Goal: Information Seeking & Learning: Learn about a topic

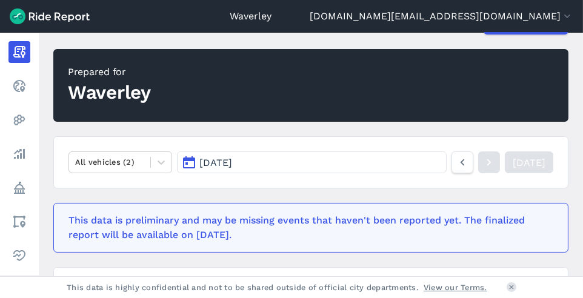
scroll to position [92, 0]
click at [162, 161] on icon at bounding box center [160, 163] width 7 height 4
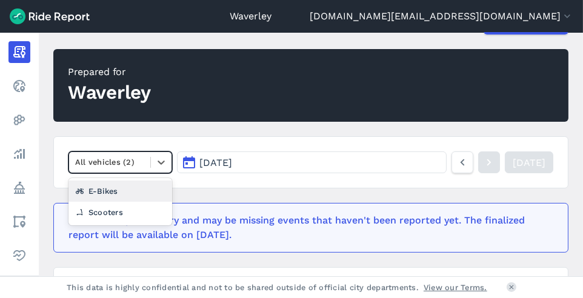
click at [116, 188] on div "E-Bikes" at bounding box center [120, 190] width 104 height 21
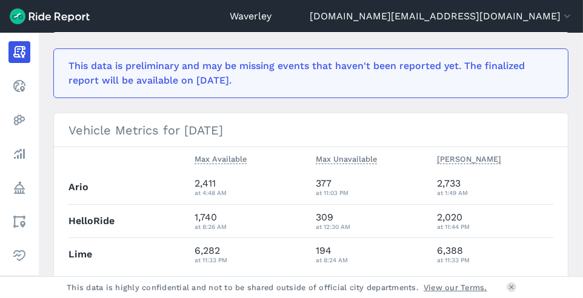
scroll to position [266, 0]
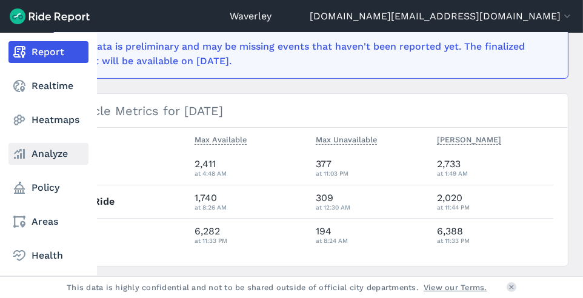
click at [49, 154] on link "Analyze" at bounding box center [48, 154] width 80 height 22
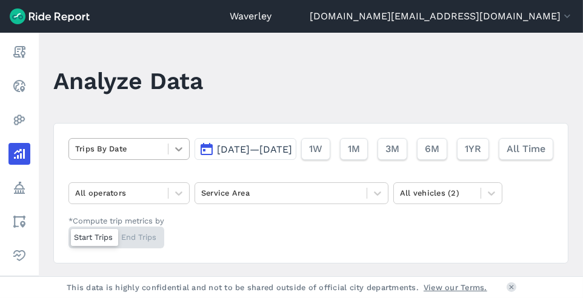
click at [179, 148] on icon at bounding box center [179, 149] width 12 height 12
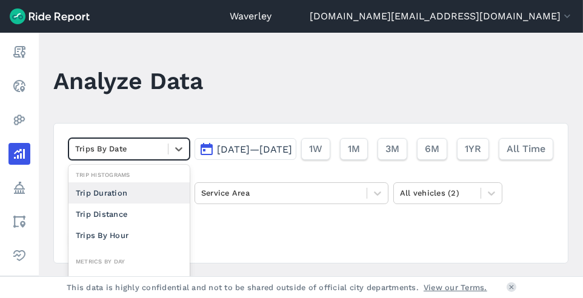
scroll to position [2, 0]
click at [144, 145] on div at bounding box center [118, 149] width 87 height 14
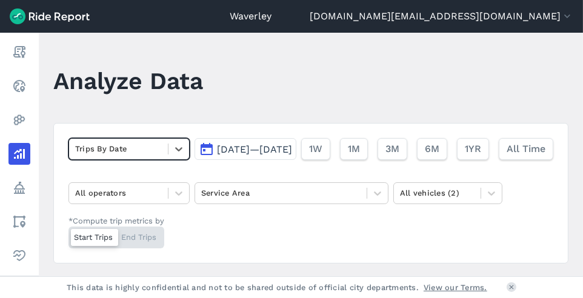
click at [194, 160] on button "[DATE]—[DATE]" at bounding box center [245, 149] width 102 height 22
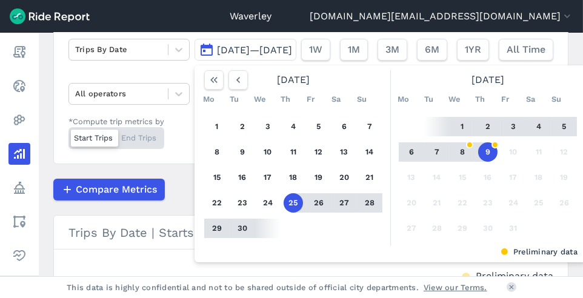
scroll to position [105, 0]
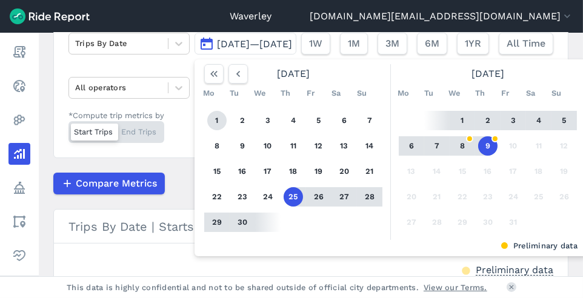
click at [207, 130] on button "1" at bounding box center [216, 120] width 19 height 19
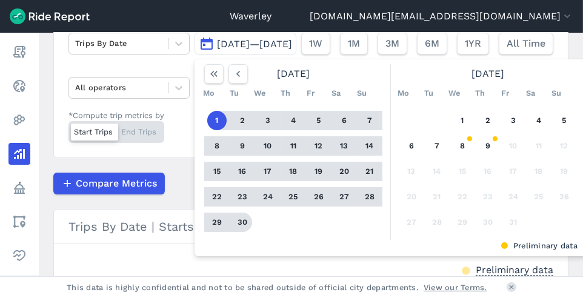
click at [233, 232] on button "30" at bounding box center [242, 222] width 19 height 19
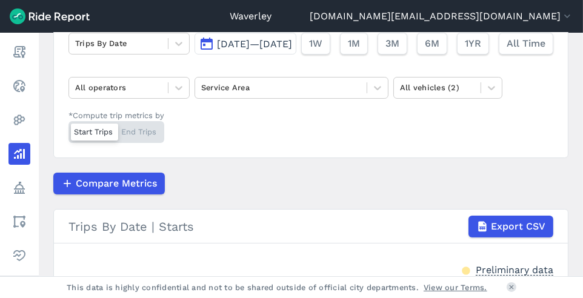
click at [103, 141] on div at bounding box center [94, 132] width 47 height 17
click at [68, 129] on input "*Compute trip metrics by Start Trips End Trips" at bounding box center [68, 125] width 0 height 8
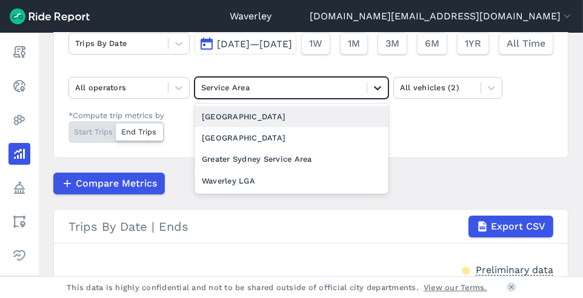
click at [376, 90] on icon at bounding box center [377, 88] width 7 height 4
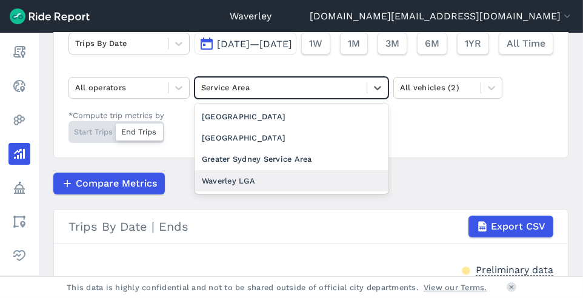
click at [247, 191] on div "Waverley LGA" at bounding box center [291, 180] width 194 height 21
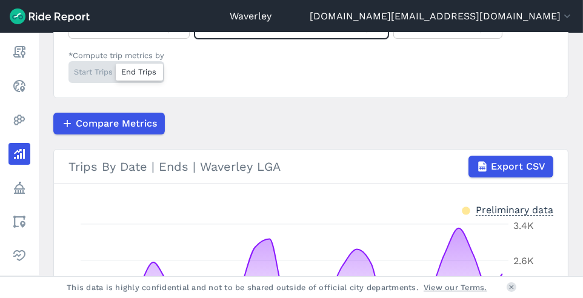
scroll to position [164, 0]
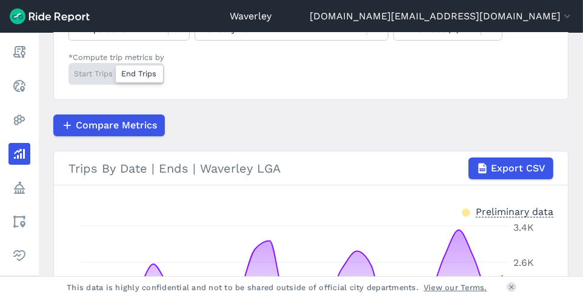
click at [80, 85] on div "Start Trips End Trips" at bounding box center [116, 74] width 96 height 22
click at [68, 71] on input "*Compute trip metrics by Start Trips End Trips" at bounding box center [68, 67] width 0 height 8
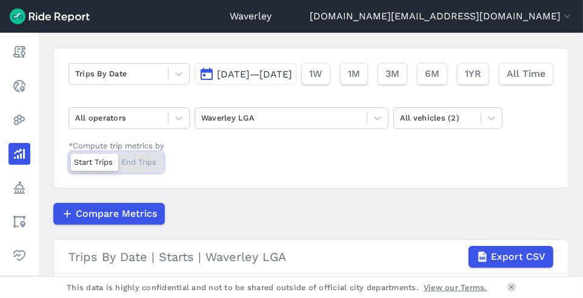
scroll to position [55, 0]
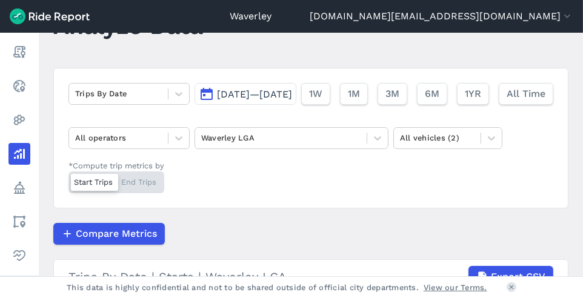
click at [194, 105] on button "[DATE]—[DATE]" at bounding box center [245, 94] width 102 height 22
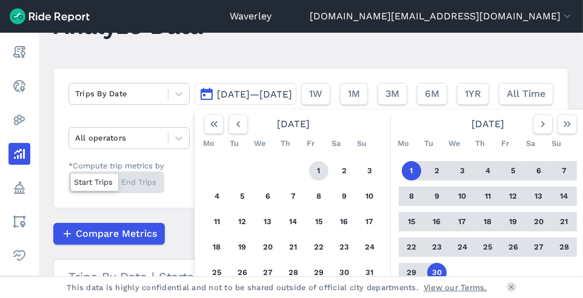
click at [309, 180] on button "1" at bounding box center [318, 170] width 19 height 19
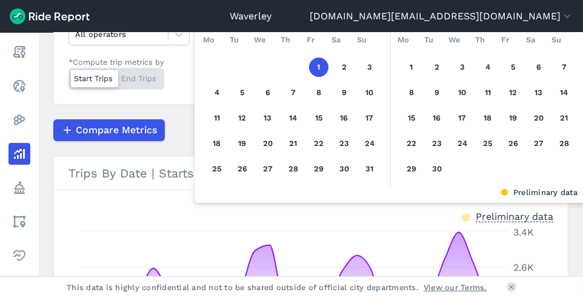
scroll to position [170, 0]
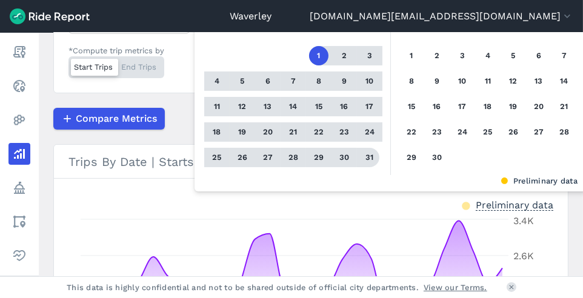
click at [360, 167] on button "31" at bounding box center [369, 157] width 19 height 19
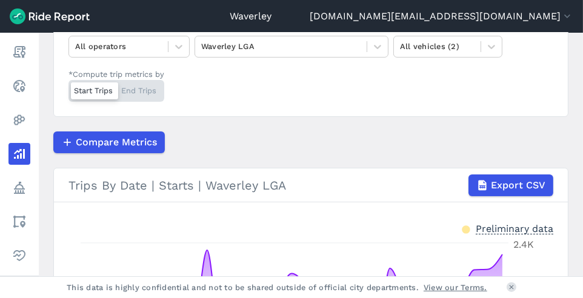
scroll to position [134, 0]
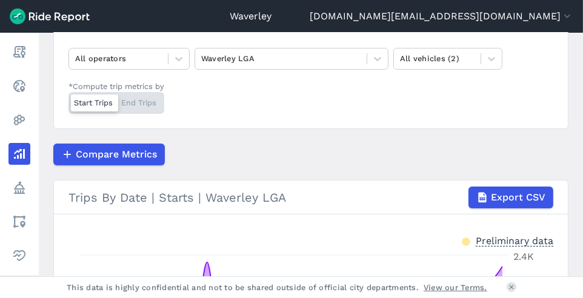
click at [87, 111] on div at bounding box center [94, 102] width 47 height 17
click at [68, 100] on input "*Compute trip metrics by Start Trips End Trips" at bounding box center [68, 96] width 0 height 8
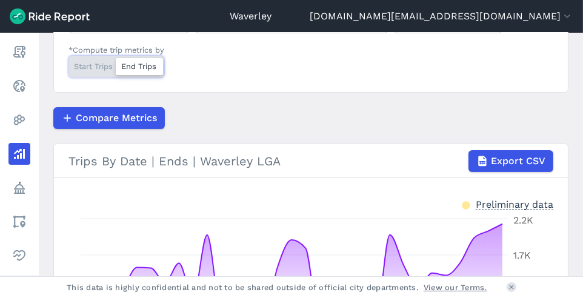
scroll to position [174, 0]
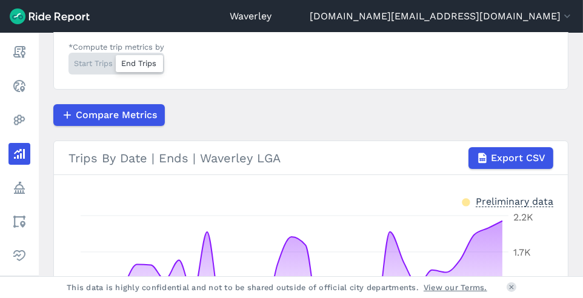
click at [91, 74] on div "Start Trips End Trips" at bounding box center [116, 64] width 96 height 22
click at [68, 61] on input "*Compute trip metrics by Start Trips End Trips" at bounding box center [68, 57] width 0 height 8
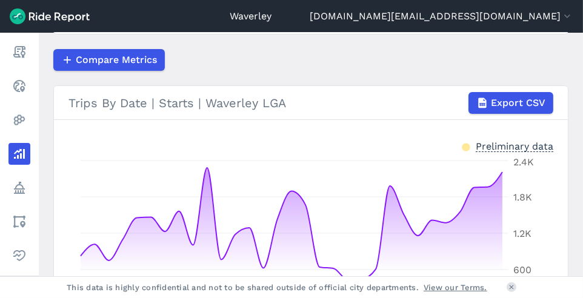
scroll to position [228, 0]
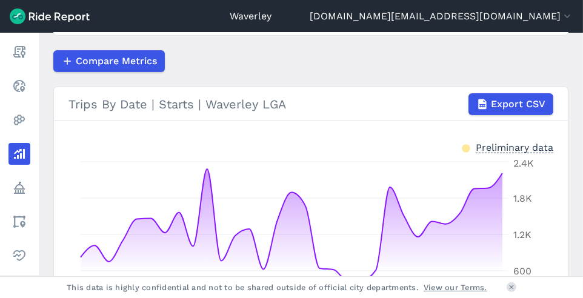
click at [141, 21] on div "Start Trips End Trips" at bounding box center [116, 10] width 96 height 22
click at [68, 7] on input "*Compute trip metrics by Start Trips End Trips" at bounding box center [68, 3] width 0 height 8
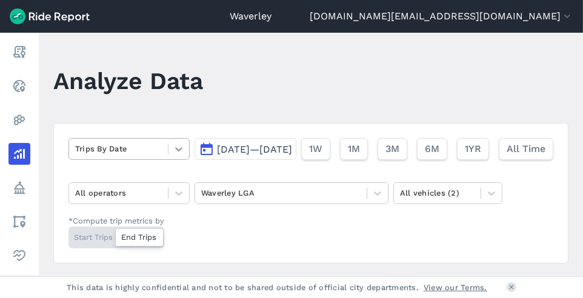
click at [180, 149] on icon at bounding box center [178, 149] width 7 height 4
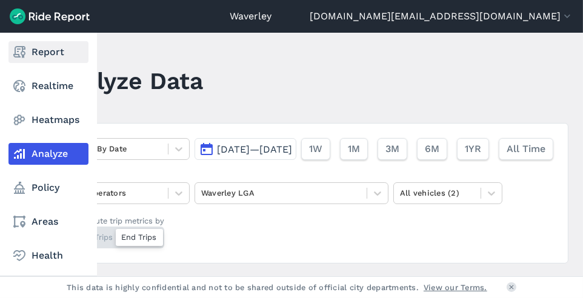
click at [48, 51] on link "Report" at bounding box center [48, 52] width 80 height 22
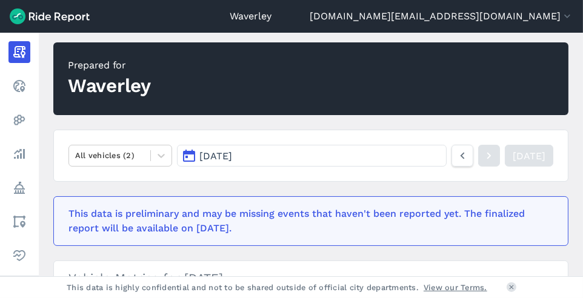
scroll to position [132, 0]
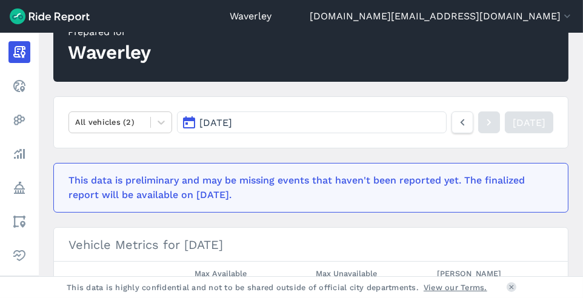
click at [292, 121] on button "[DATE]" at bounding box center [312, 122] width 270 height 22
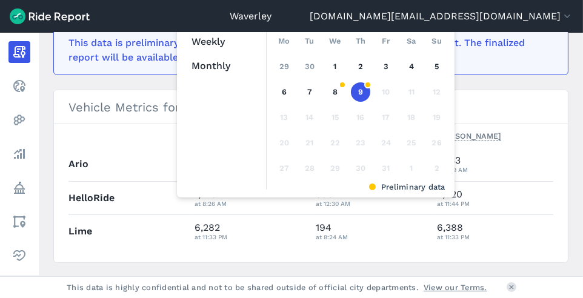
scroll to position [271, 0]
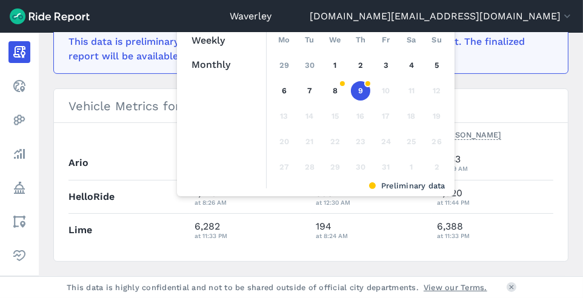
click at [511, 102] on h3 "Vehicle Metrics for [DATE]" at bounding box center [311, 106] width 514 height 34
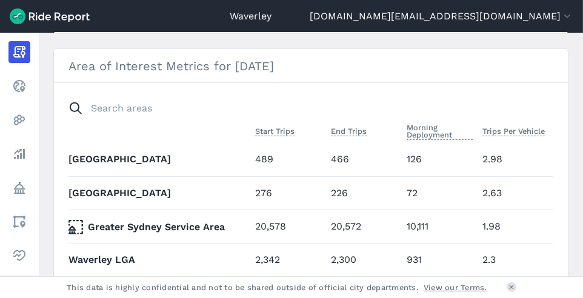
scroll to position [744, 0]
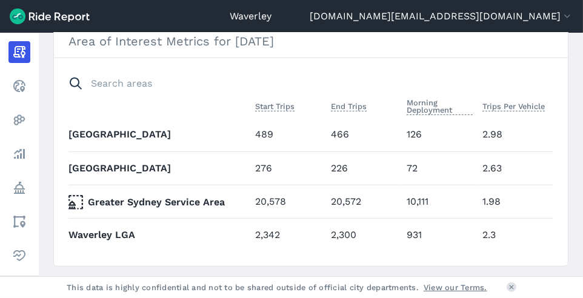
click at [76, 199] on icon at bounding box center [75, 202] width 15 height 15
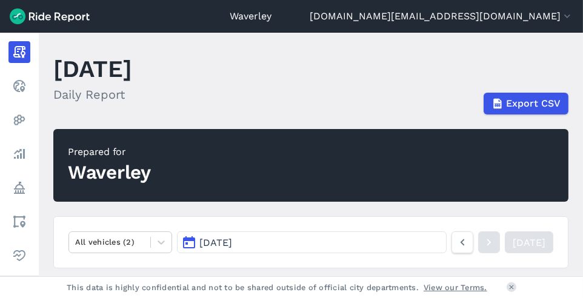
scroll to position [0, 0]
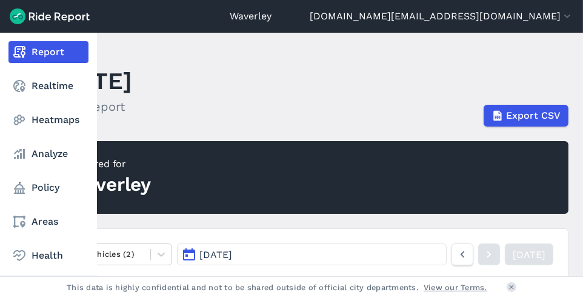
click at [50, 51] on link "Report" at bounding box center [48, 52] width 80 height 22
click at [43, 83] on link "Realtime" at bounding box center [48, 86] width 80 height 22
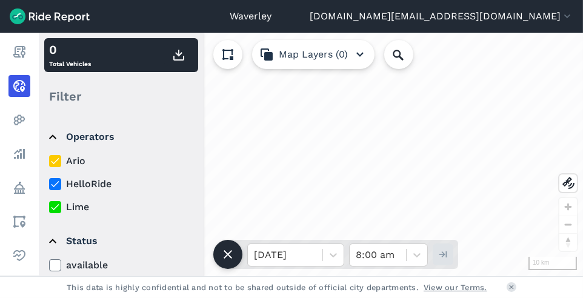
click at [360, 55] on use "button" at bounding box center [359, 54] width 7 height 5
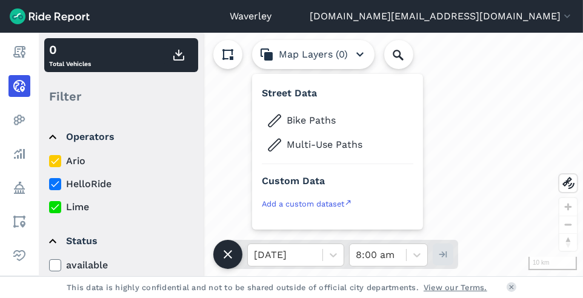
click at [357, 55] on icon "button" at bounding box center [360, 54] width 15 height 15
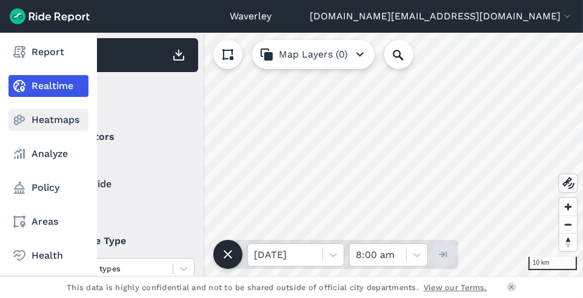
click at [53, 121] on link "Heatmaps" at bounding box center [48, 120] width 80 height 22
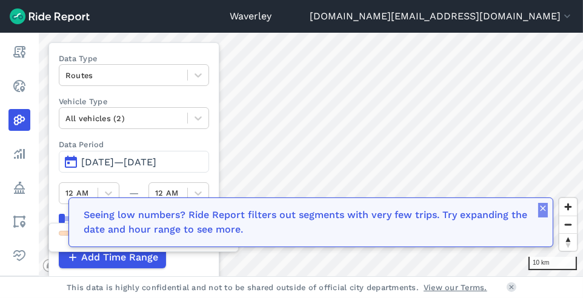
click at [545, 211] on use "button" at bounding box center [542, 207] width 5 height 5
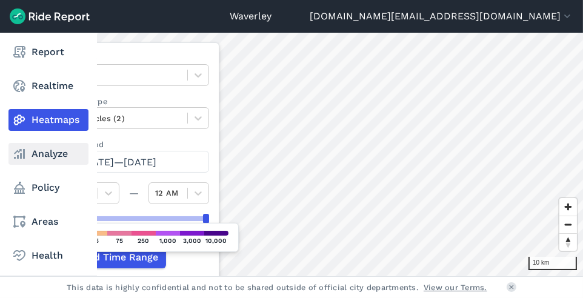
click at [55, 154] on link "Analyze" at bounding box center [48, 154] width 80 height 22
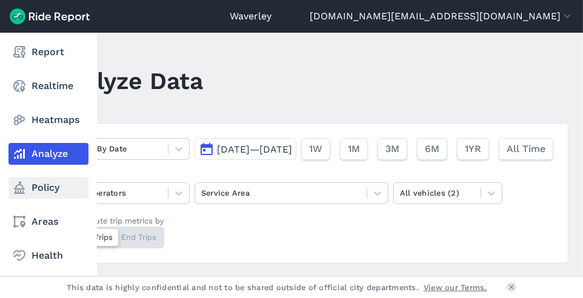
click at [51, 187] on link "Policy" at bounding box center [48, 188] width 80 height 22
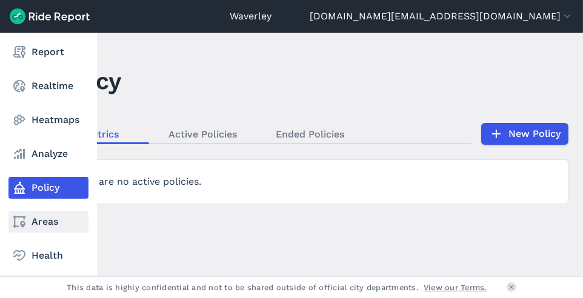
click at [44, 219] on link "Areas" at bounding box center [48, 222] width 80 height 22
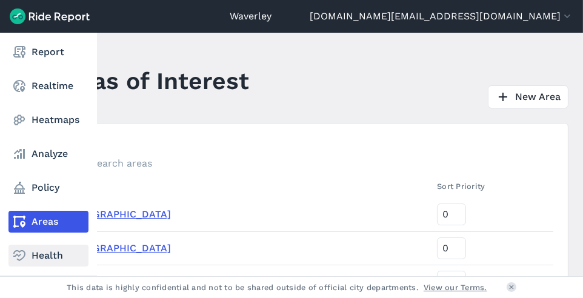
click at [52, 254] on link "Health" at bounding box center [48, 256] width 80 height 22
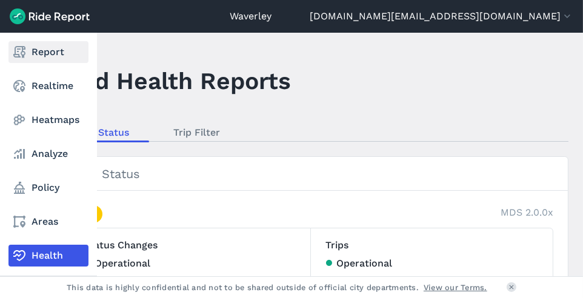
click at [50, 53] on link "Report" at bounding box center [48, 52] width 80 height 22
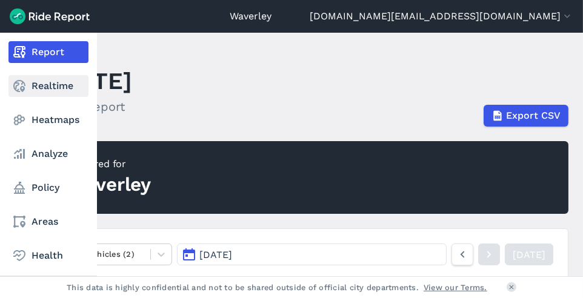
click at [49, 87] on link "Realtime" at bounding box center [48, 86] width 80 height 22
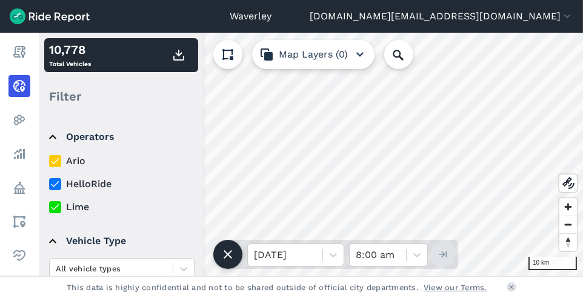
click at [58, 205] on use at bounding box center [55, 207] width 8 height 6
click at [49, 205] on input "Lime" at bounding box center [49, 204] width 0 height 8
click at [50, 184] on icon at bounding box center [55, 184] width 11 height 12
click at [49, 184] on input "HelloRide" at bounding box center [49, 181] width 0 height 8
click at [53, 183] on icon at bounding box center [55, 184] width 11 height 12
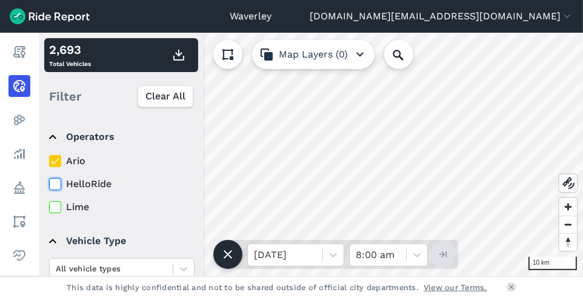
click at [49, 183] on input "HelloRide" at bounding box center [49, 181] width 0 height 8
click at [54, 163] on icon at bounding box center [55, 161] width 11 height 12
click at [49, 162] on input "Ario" at bounding box center [49, 158] width 0 height 8
drag, startPoint x: 51, startPoint y: 207, endPoint x: 55, endPoint y: 194, distance: 13.4
click at [51, 207] on icon at bounding box center [55, 207] width 11 height 12
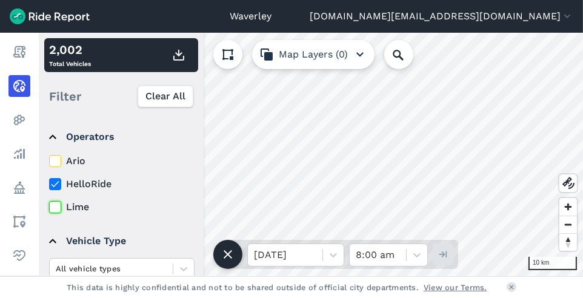
click at [49, 207] on input "Lime" at bounding box center [49, 204] width 0 height 8
click at [56, 188] on icon at bounding box center [55, 184] width 11 height 12
click at [49, 185] on input "HelloRide" at bounding box center [49, 181] width 0 height 8
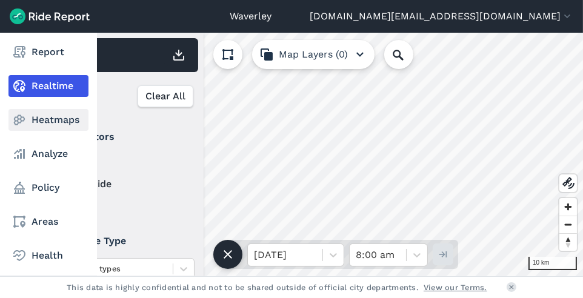
click at [55, 122] on link "Heatmaps" at bounding box center [48, 120] width 80 height 22
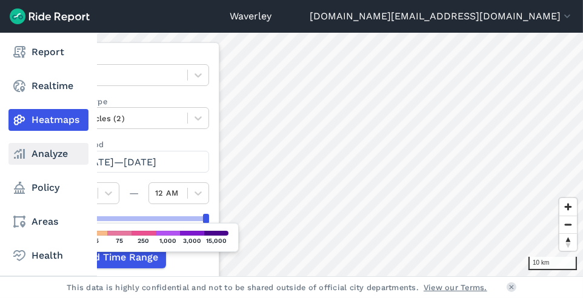
click at [27, 153] on link "Analyze" at bounding box center [48, 154] width 80 height 22
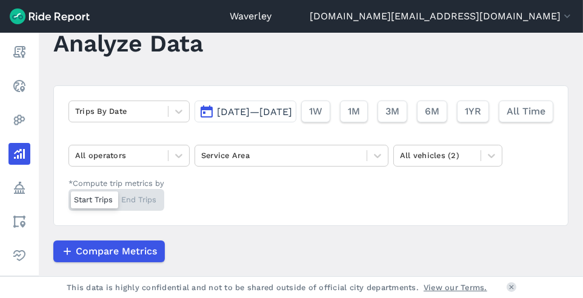
scroll to position [39, 0]
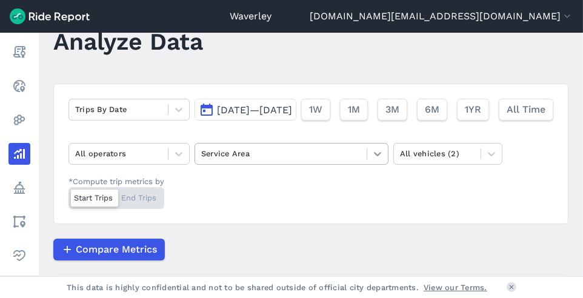
click at [372, 160] on icon at bounding box center [377, 154] width 12 height 12
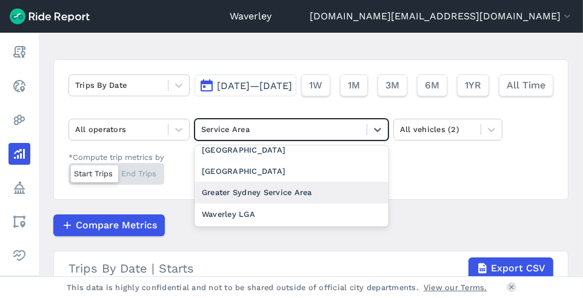
scroll to position [62, 0]
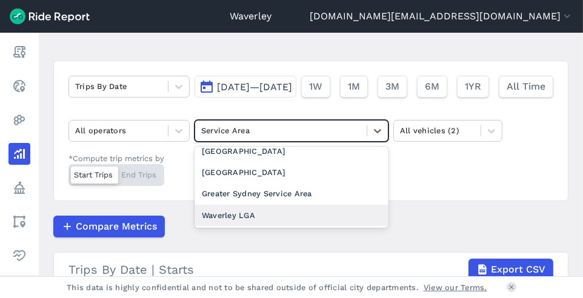
click at [246, 226] on div "Waverley LGA" at bounding box center [291, 215] width 194 height 21
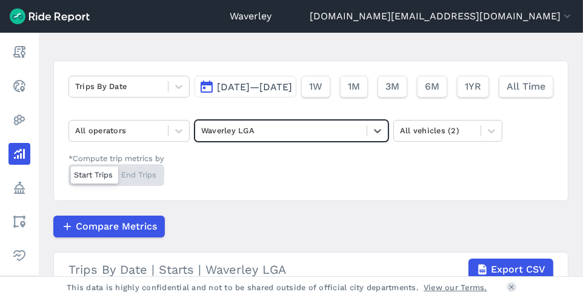
click at [194, 98] on button "[DATE]—[DATE]" at bounding box center [245, 87] width 102 height 22
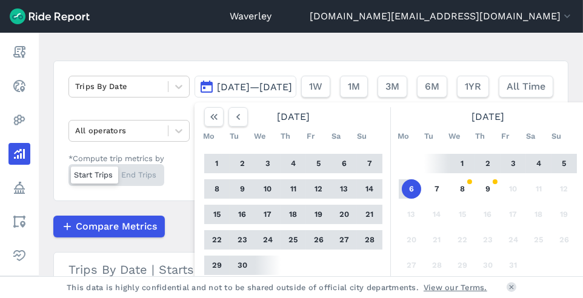
click at [207, 173] on button "1" at bounding box center [216, 163] width 19 height 19
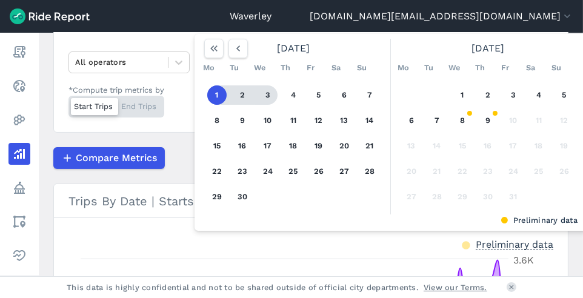
scroll to position [134, 0]
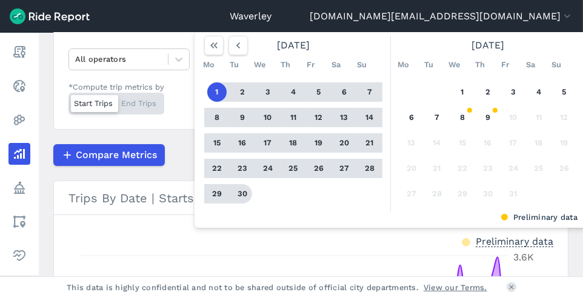
click at [233, 204] on button "30" at bounding box center [242, 193] width 19 height 19
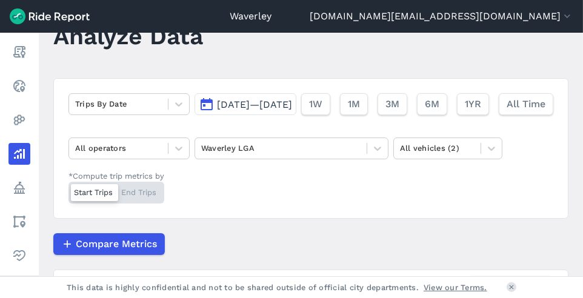
scroll to position [55, 0]
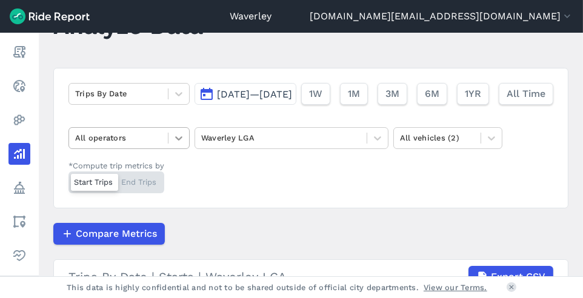
click at [179, 144] on icon at bounding box center [179, 138] width 12 height 12
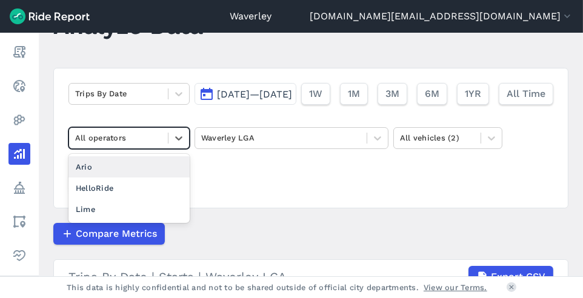
click at [90, 177] on div "Ario" at bounding box center [128, 166] width 121 height 21
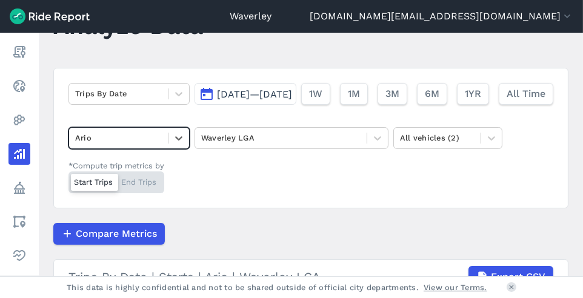
click at [105, 191] on div at bounding box center [94, 182] width 47 height 17
click at [68, 179] on input "*Compute trip metrics by Start Trips End Trips" at bounding box center [68, 175] width 0 height 8
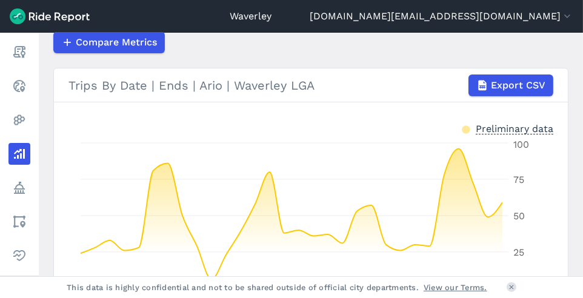
scroll to position [138, 0]
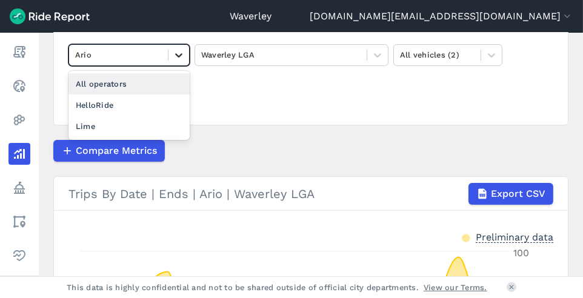
click at [179, 61] on icon at bounding box center [179, 55] width 12 height 12
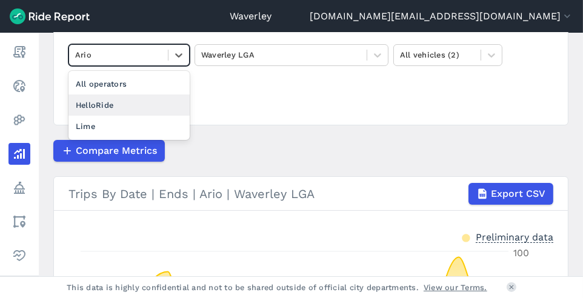
click at [124, 116] on div "HelloRide" at bounding box center [128, 104] width 121 height 21
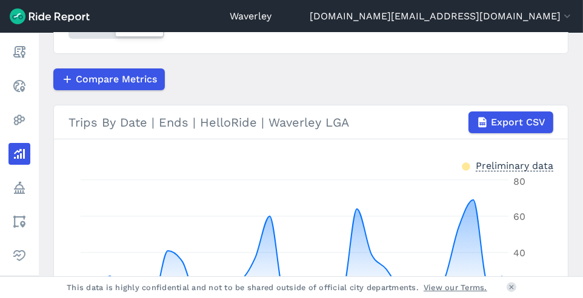
scroll to position [206, 0]
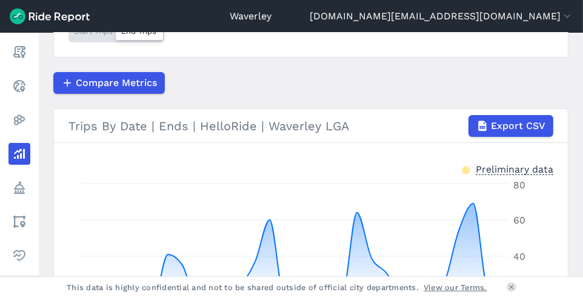
click at [93, 42] on div "Start Trips End Trips" at bounding box center [116, 32] width 96 height 22
click at [68, 28] on input "*Compute trip metrics by Start Trips End Trips" at bounding box center [68, 25] width 0 height 8
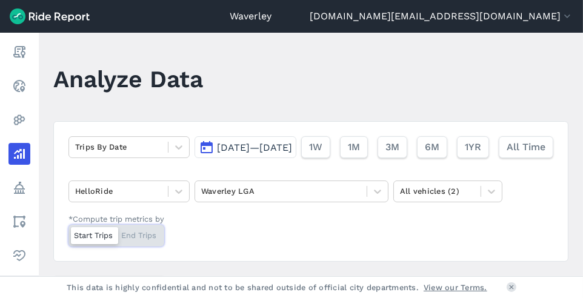
scroll to position [2, 0]
click at [182, 193] on icon at bounding box center [178, 191] width 7 height 4
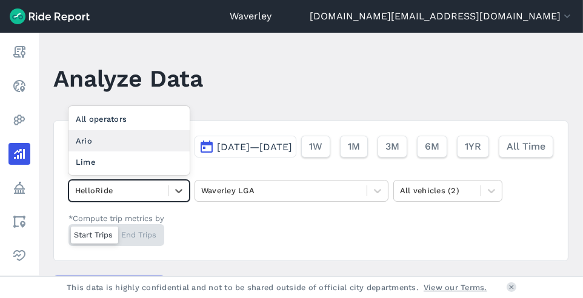
click at [144, 151] on div "Ario" at bounding box center [128, 140] width 121 height 21
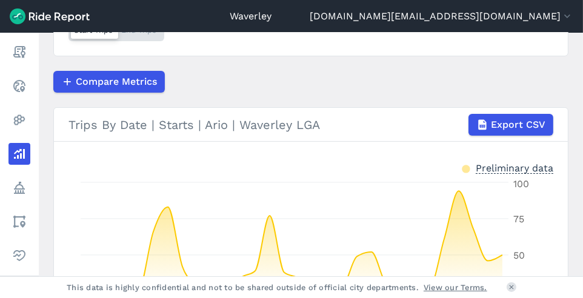
scroll to position [199, 0]
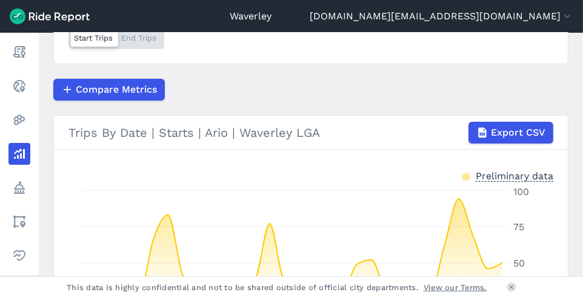
click at [147, 49] on div "Start Trips End Trips" at bounding box center [116, 38] width 96 height 22
click at [68, 35] on input "*Compute trip metrics by Start Trips End Trips" at bounding box center [68, 31] width 0 height 8
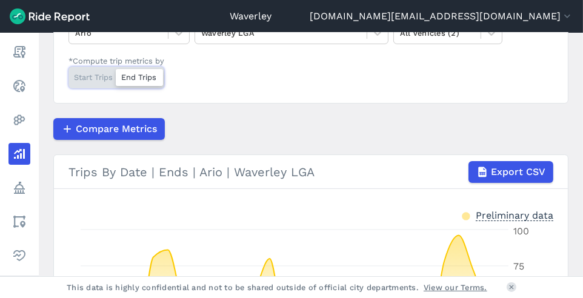
scroll to position [157, 0]
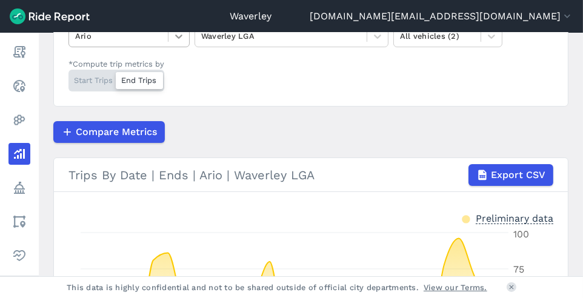
click at [179, 42] on icon at bounding box center [179, 36] width 12 height 12
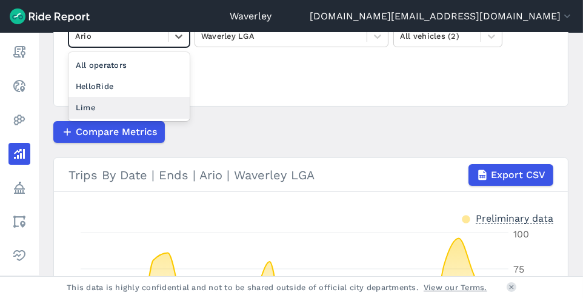
click at [107, 118] on div "Lime" at bounding box center [128, 107] width 121 height 21
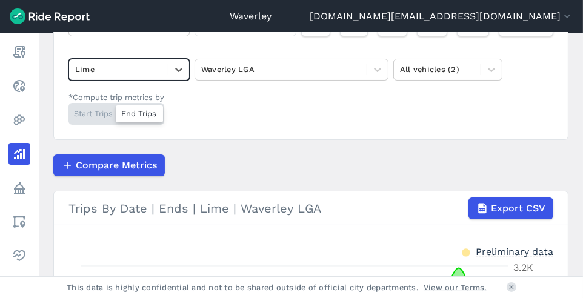
scroll to position [123, 0]
click at [104, 125] on div "Start Trips End Trips" at bounding box center [116, 115] width 96 height 22
click at [68, 111] on input "*Compute trip metrics by Start Trips End Trips" at bounding box center [68, 108] width 0 height 8
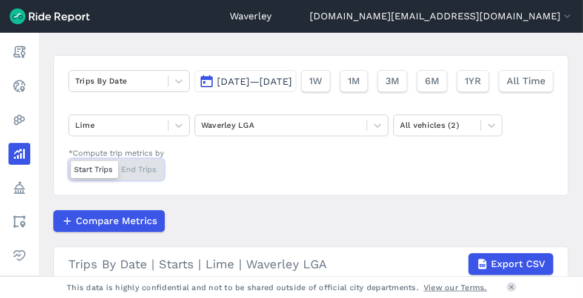
scroll to position [78, 0]
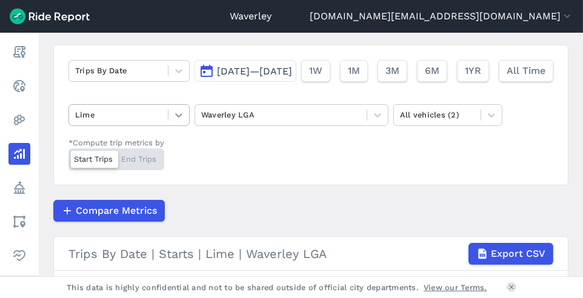
click at [179, 118] on icon at bounding box center [178, 115] width 7 height 4
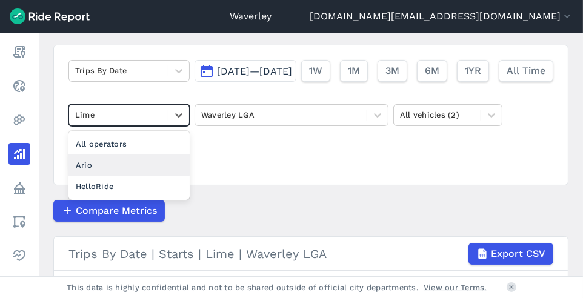
click at [114, 176] on div "Ario" at bounding box center [128, 164] width 121 height 21
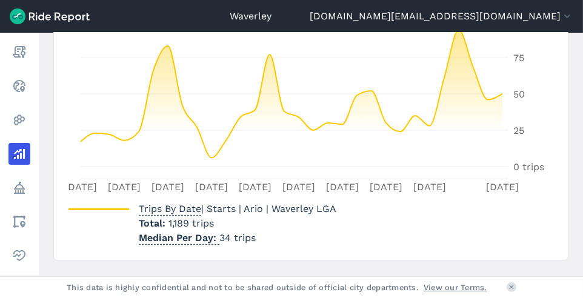
scroll to position [388, 0]
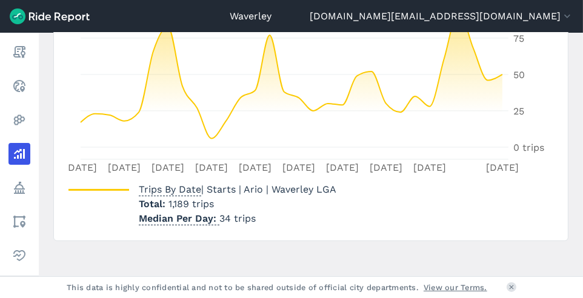
drag, startPoint x: 580, startPoint y: 199, endPoint x: 578, endPoint y: 127, distance: 72.1
click at [582, 122] on html "Waverley [PERSON_NAME][DOMAIN_NAME][EMAIL_ADDRESS][DOMAIN_NAME] Settings Terms …" at bounding box center [291, 149] width 583 height 298
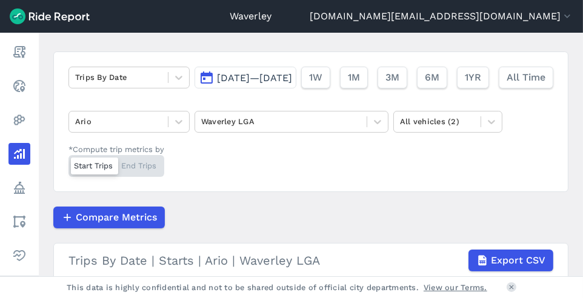
scroll to position [0, 0]
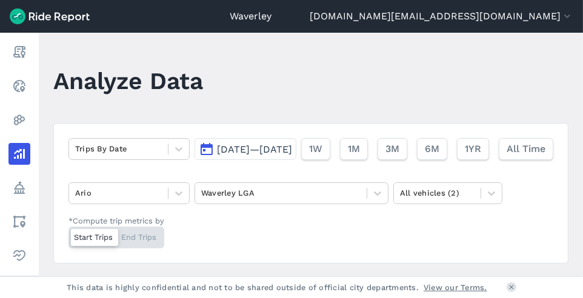
click at [194, 160] on button "[DATE]—[DATE]" at bounding box center [245, 149] width 102 height 22
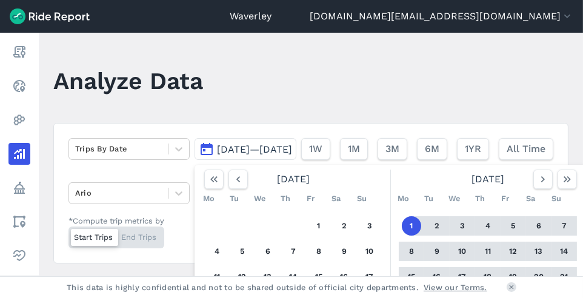
click at [217, 155] on span "[DATE]—[DATE]" at bounding box center [254, 150] width 75 height 12
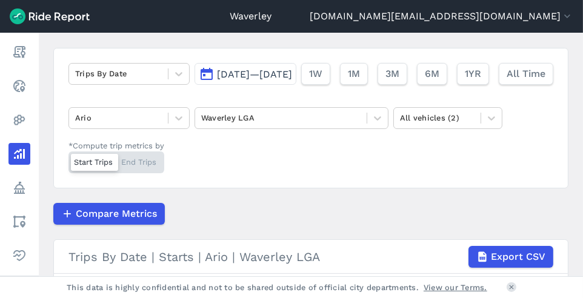
scroll to position [84, 0]
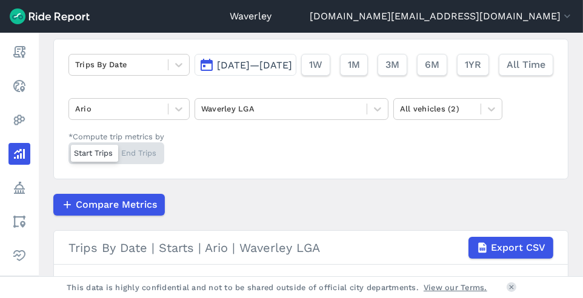
click at [194, 76] on button "[DATE]—[DATE]" at bounding box center [245, 65] width 102 height 22
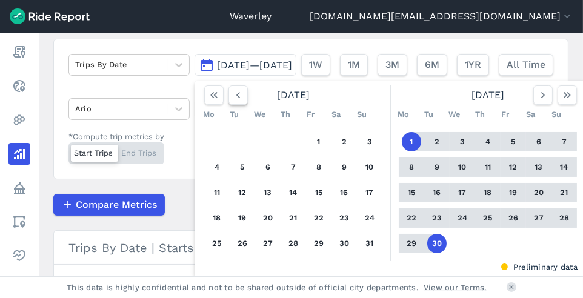
click at [236, 98] on use "button" at bounding box center [238, 95] width 4 height 6
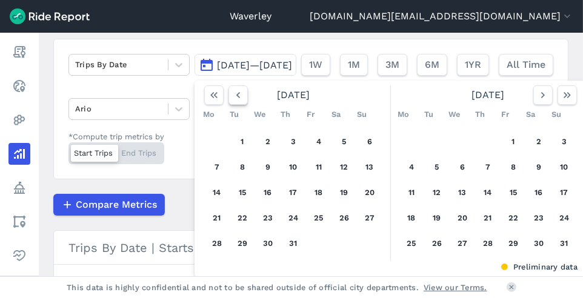
click at [236, 98] on use "button" at bounding box center [238, 95] width 4 height 6
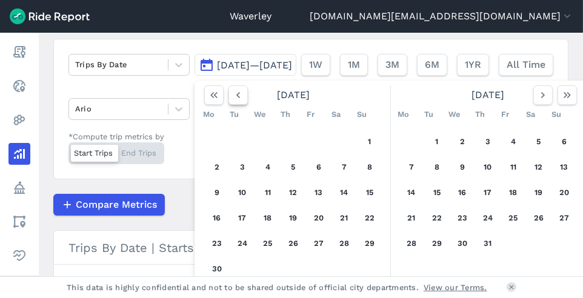
click at [236, 98] on use "button" at bounding box center [238, 95] width 4 height 6
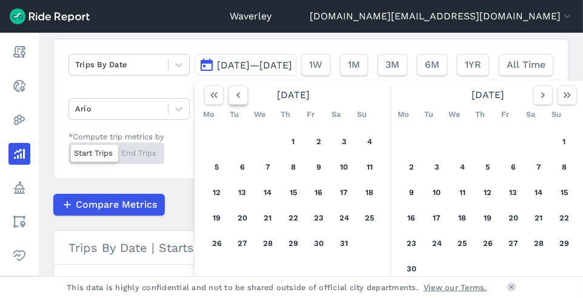
click at [236, 98] on use "button" at bounding box center [238, 95] width 4 height 6
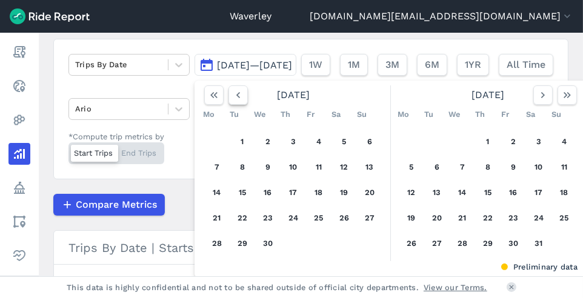
click at [236, 98] on use "button" at bounding box center [238, 95] width 4 height 6
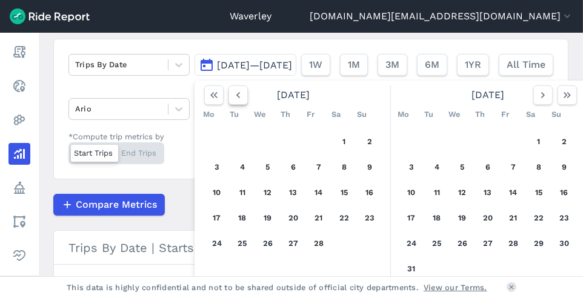
click at [232, 101] on icon "button" at bounding box center [238, 95] width 12 height 12
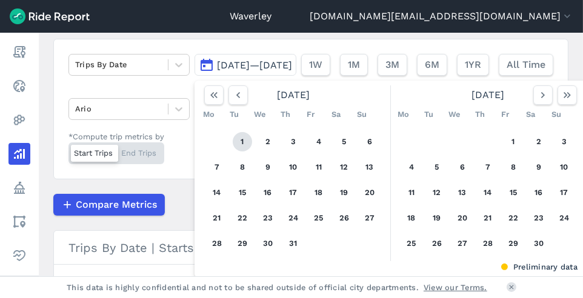
click at [233, 151] on button "1" at bounding box center [242, 141] width 19 height 19
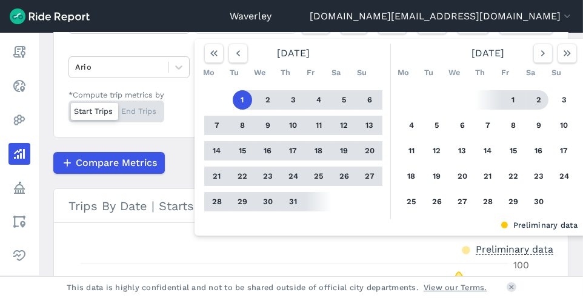
scroll to position [128, 0]
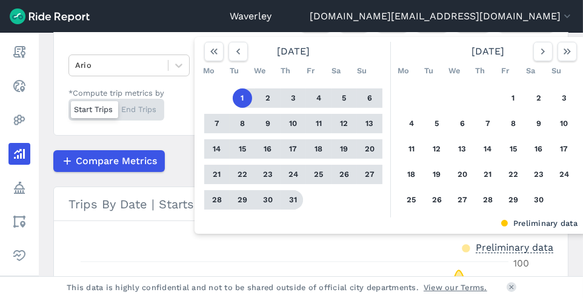
click at [283, 210] on button "31" at bounding box center [292, 199] width 19 height 19
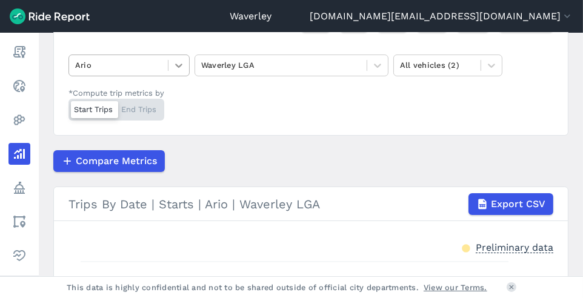
click at [179, 71] on icon at bounding box center [179, 65] width 12 height 12
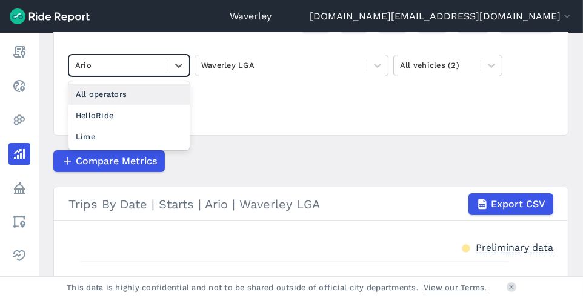
click at [111, 105] on div "All operators" at bounding box center [128, 94] width 121 height 21
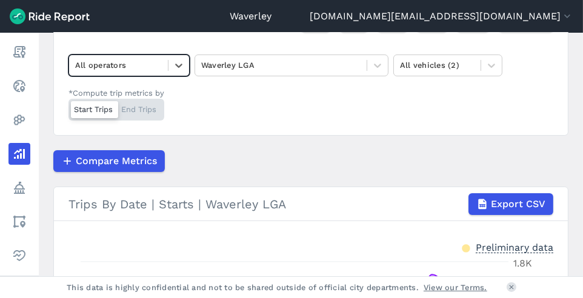
click at [104, 118] on div at bounding box center [94, 109] width 47 height 17
click at [68, 107] on input "*Compute trip metrics by Start Trips End Trips" at bounding box center [68, 103] width 0 height 8
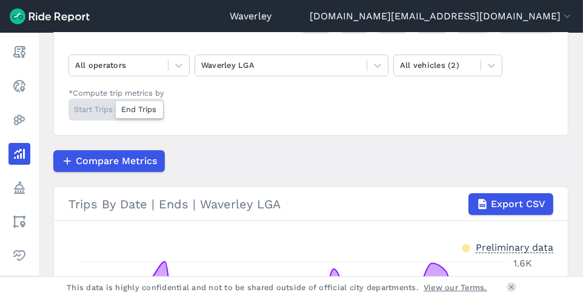
click at [100, 121] on div "Start Trips End Trips" at bounding box center [116, 110] width 96 height 22
click at [68, 107] on input "*Compute trip metrics by Start Trips End Trips" at bounding box center [68, 103] width 0 height 8
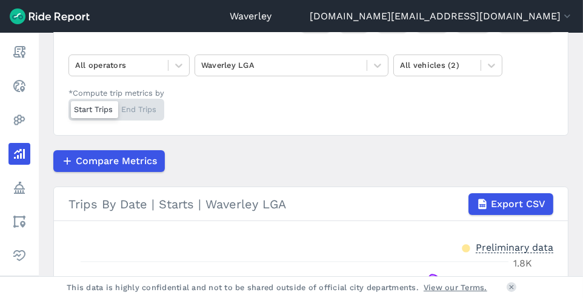
drag, startPoint x: 578, startPoint y: 156, endPoint x: 572, endPoint y: 184, distance: 28.5
click at [572, 185] on main "Analyze Data Trips By Date [DATE]—[DATE] 1W 1M 3M 6M 1YR All Time All operators…" at bounding box center [311, 154] width 544 height 243
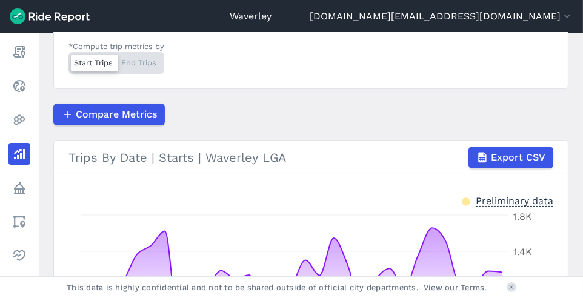
scroll to position [153, 0]
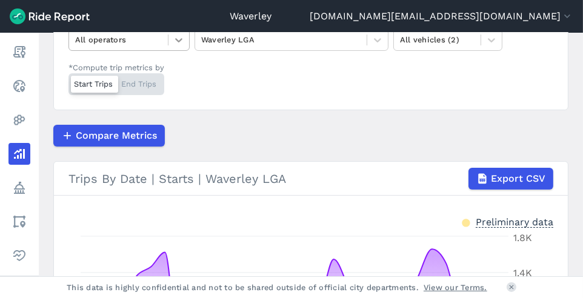
click at [181, 46] on icon at bounding box center [179, 40] width 12 height 12
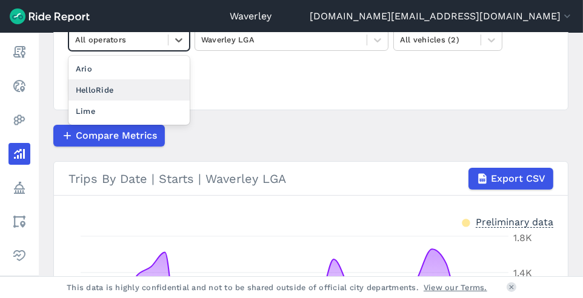
click at [118, 101] on div "HelloRide" at bounding box center [128, 89] width 121 height 21
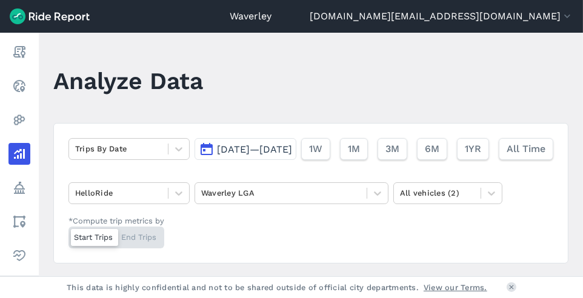
click at [194, 160] on button "[DATE]—[DATE]" at bounding box center [245, 149] width 102 height 22
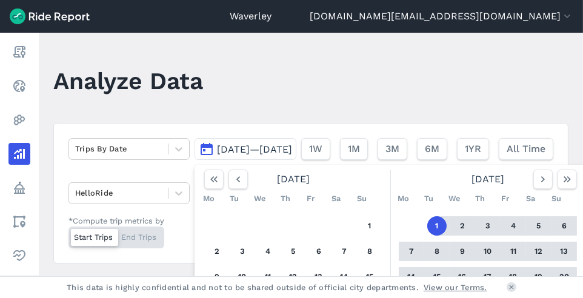
click at [194, 160] on button "[DATE]—[DATE]" at bounding box center [245, 149] width 102 height 22
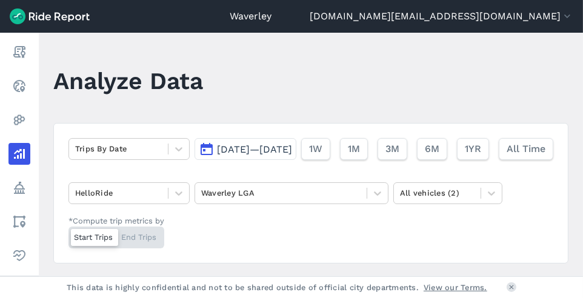
click at [194, 160] on button "[DATE]—[DATE]" at bounding box center [245, 149] width 102 height 22
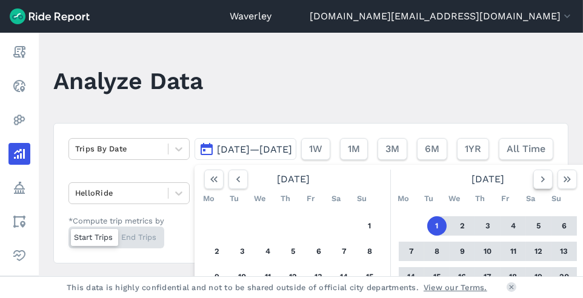
click at [537, 185] on icon "button" at bounding box center [543, 179] width 12 height 12
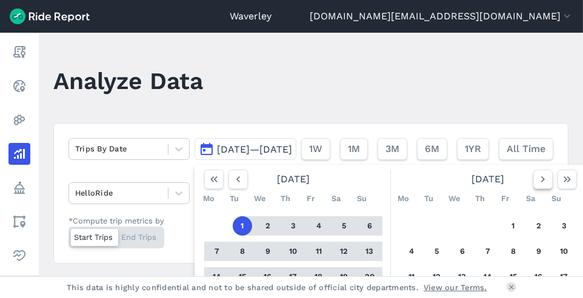
click at [537, 185] on icon "button" at bounding box center [543, 179] width 12 height 12
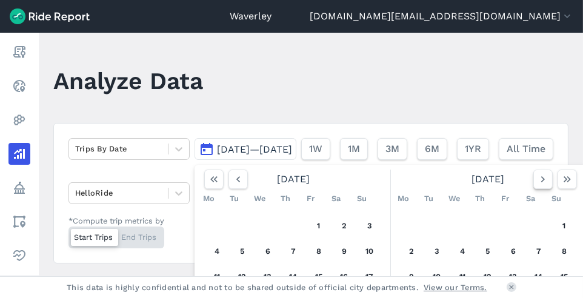
click at [541, 182] on use "button" at bounding box center [543, 179] width 4 height 6
click at [452, 236] on button "1" at bounding box center [461, 225] width 19 height 19
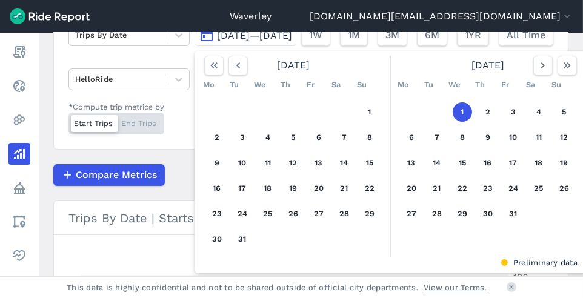
scroll to position [137, 0]
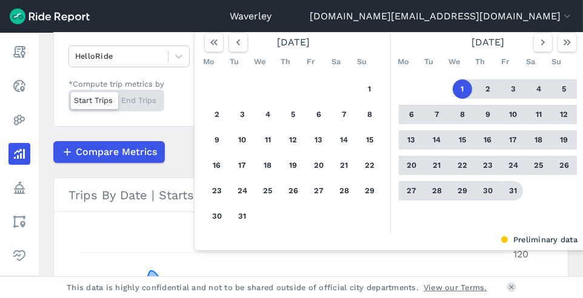
click at [503, 200] on button "31" at bounding box center [512, 190] width 19 height 19
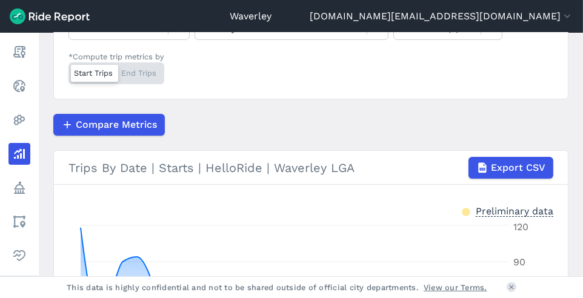
scroll to position [163, 0]
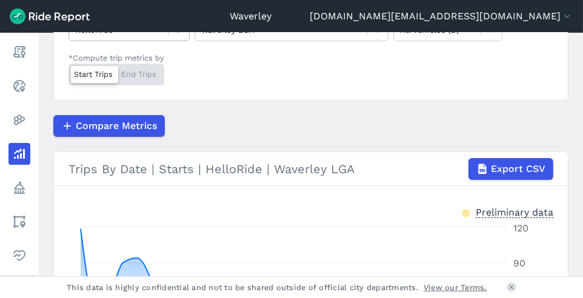
click at [183, 36] on icon at bounding box center [179, 30] width 12 height 12
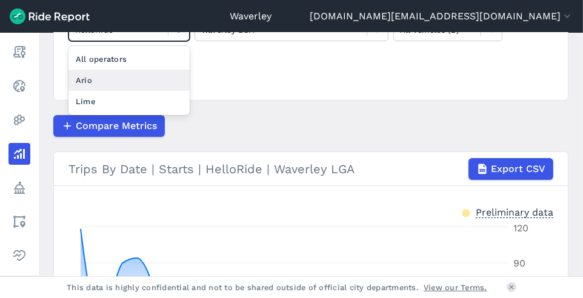
click at [101, 91] on div "Ario" at bounding box center [128, 80] width 121 height 21
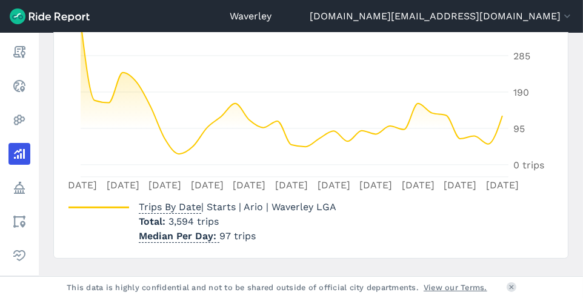
scroll to position [397, 0]
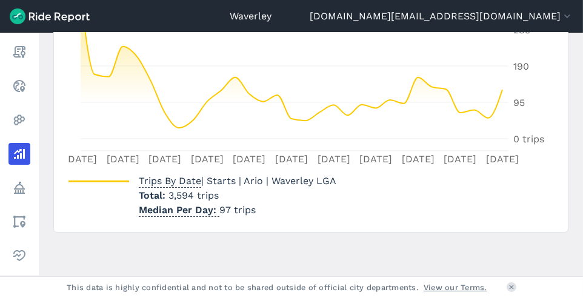
click at [564, 214] on main "Analyze Data Trips By Date [DATE]—[DATE] 1W 1M 3M 6M 1YR All Time Ario Waverley…" at bounding box center [311, 154] width 544 height 243
drag, startPoint x: 564, startPoint y: 214, endPoint x: 566, endPoint y: 181, distance: 33.3
click at [566, 181] on main "Analyze Data Trips By Date [DATE]—[DATE] 1W 1M 3M 6M 1YR All Time Ario Waverley…" at bounding box center [311, 154] width 544 height 243
drag, startPoint x: 565, startPoint y: 180, endPoint x: 581, endPoint y: 154, distance: 30.4
click at [581, 155] on main "Analyze Data Trips By Date [DATE]—[DATE] 1W 1M 3M 6M 1YR All Time Ario Waverley…" at bounding box center [311, 154] width 544 height 243
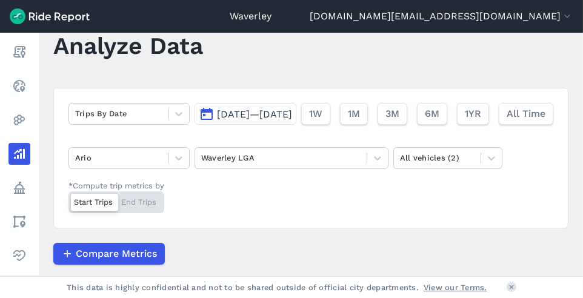
scroll to position [0, 0]
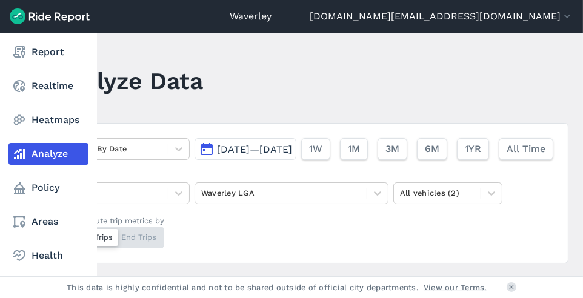
click at [23, 155] on use at bounding box center [19, 154] width 11 height 10
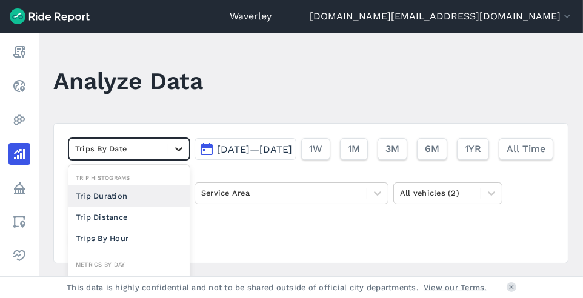
click at [180, 149] on icon at bounding box center [178, 149] width 7 height 4
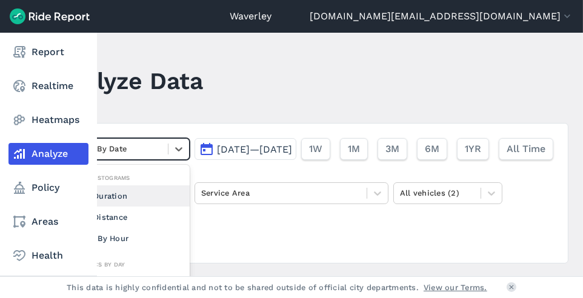
click at [21, 153] on use at bounding box center [19, 154] width 11 height 10
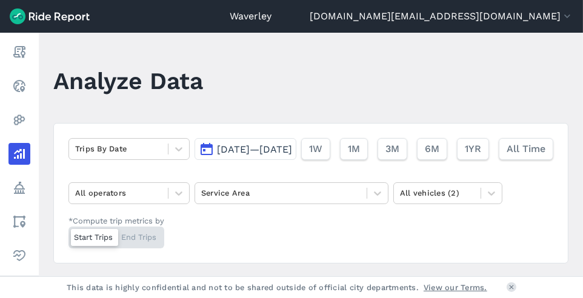
click at [194, 160] on button "[DATE]—[DATE]" at bounding box center [245, 149] width 102 height 22
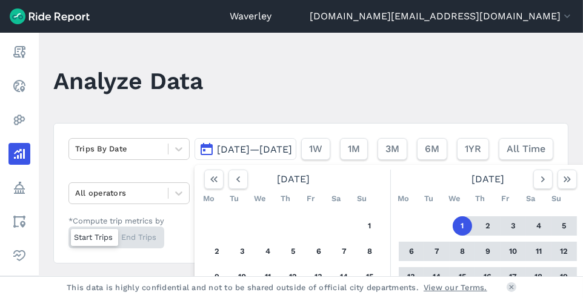
click at [194, 160] on button "[DATE]—[DATE]" at bounding box center [245, 149] width 102 height 22
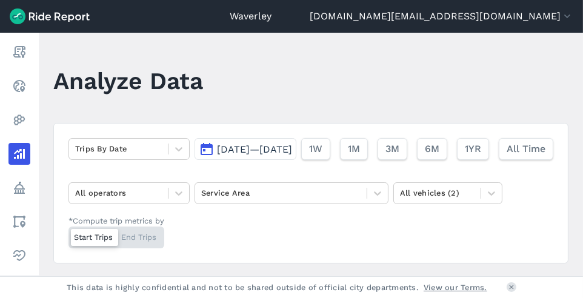
click at [194, 160] on button "[DATE]—[DATE]" at bounding box center [245, 149] width 102 height 22
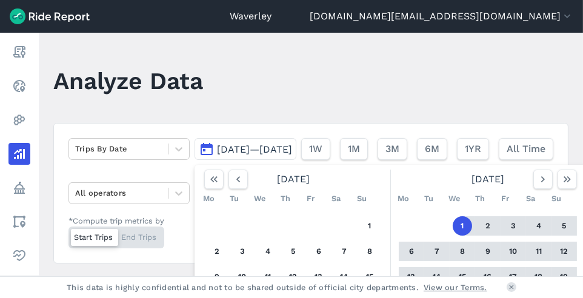
click at [194, 160] on button "[DATE]—[DATE]" at bounding box center [245, 149] width 102 height 22
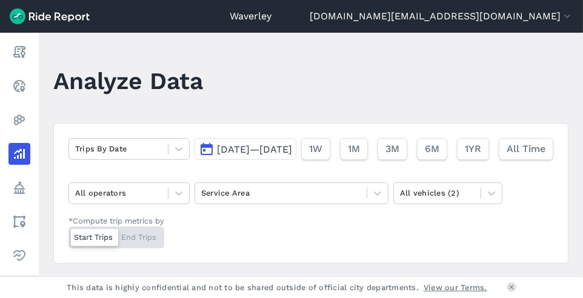
click at [194, 160] on button "[DATE]—[DATE]" at bounding box center [245, 149] width 102 height 22
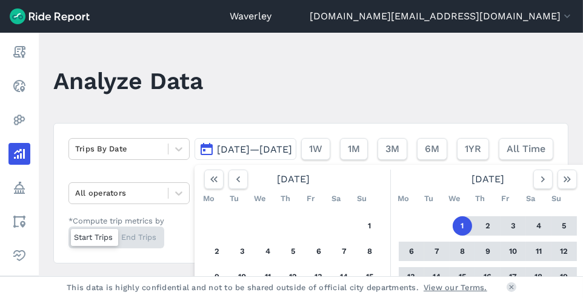
click at [452, 236] on button "1" at bounding box center [461, 225] width 19 height 19
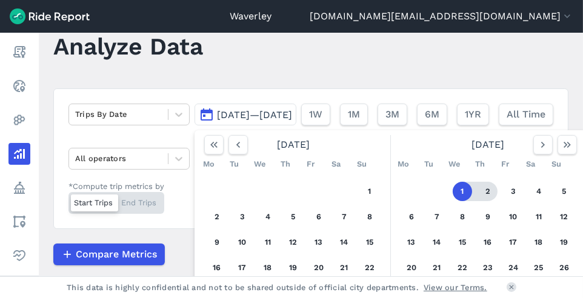
scroll to position [41, 0]
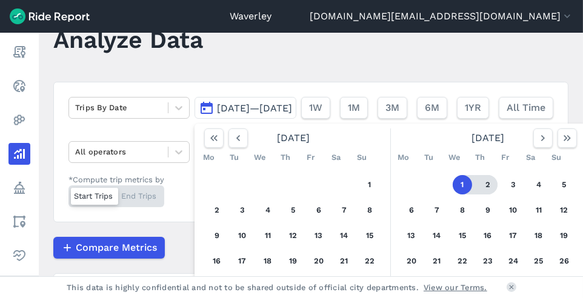
click at [478, 194] on button "2" at bounding box center [487, 184] width 19 height 19
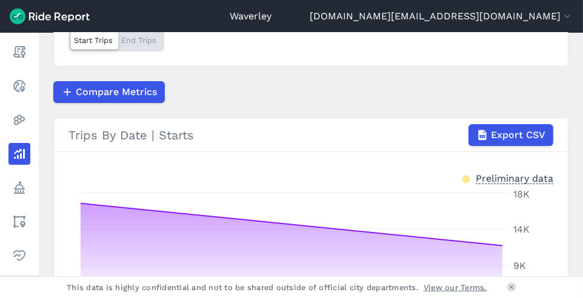
scroll to position [203, 0]
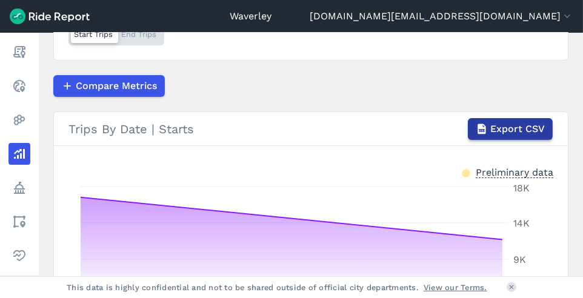
click at [533, 136] on span "Export CSV" at bounding box center [517, 129] width 55 height 15
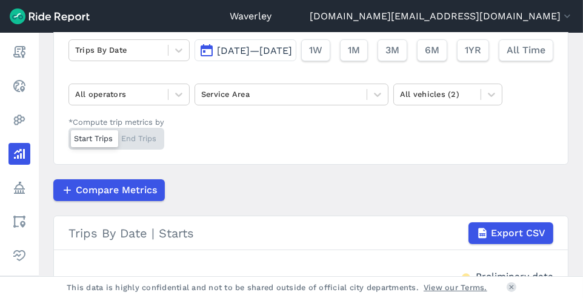
scroll to position [90, 0]
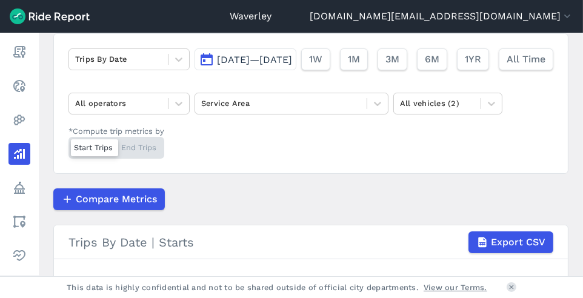
click at [194, 70] on button "[DATE]—[DATE]" at bounding box center [245, 59] width 102 height 22
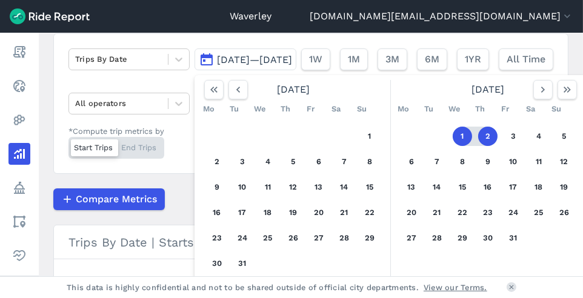
click at [452, 146] on button "1" at bounding box center [461, 136] width 19 height 19
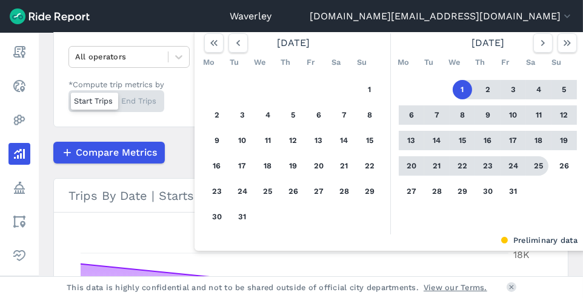
scroll to position [161, 0]
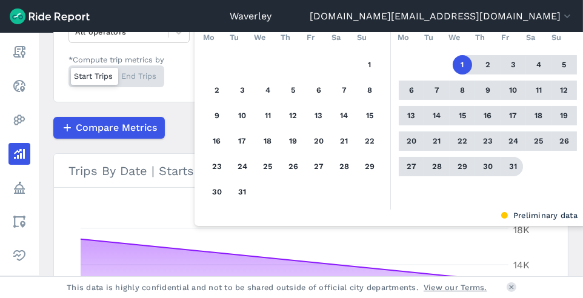
click at [503, 176] on button "31" at bounding box center [512, 166] width 19 height 19
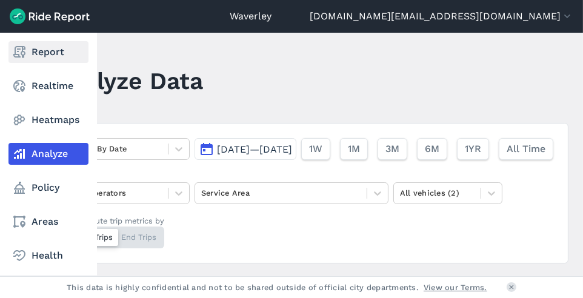
click at [26, 56] on icon at bounding box center [19, 52] width 15 height 15
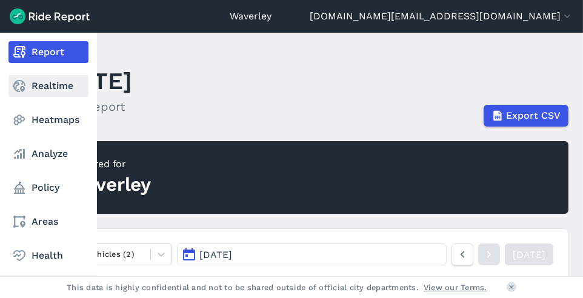
click at [30, 86] on link "Realtime" at bounding box center [48, 86] width 80 height 22
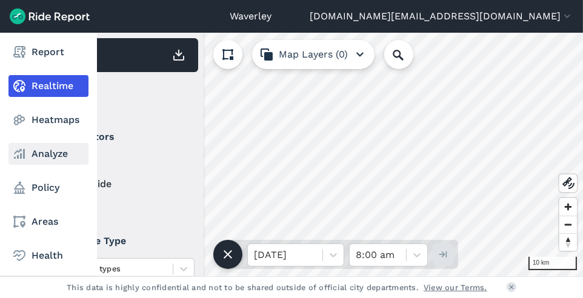
click at [59, 155] on link "Analyze" at bounding box center [48, 154] width 80 height 22
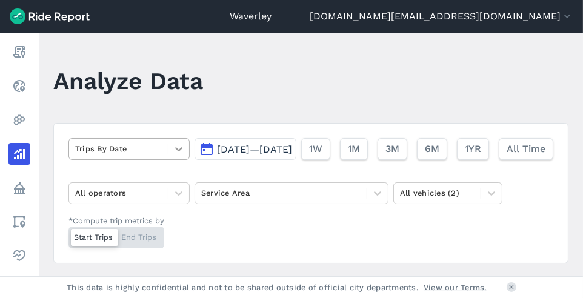
click at [182, 150] on icon at bounding box center [179, 149] width 12 height 12
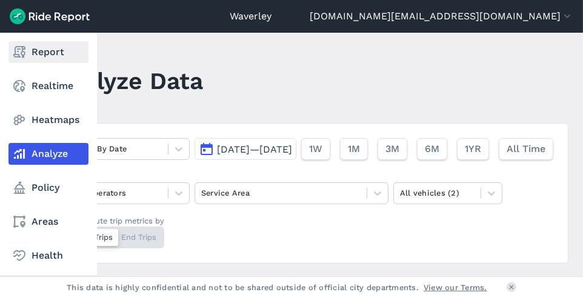
click at [55, 51] on link "Report" at bounding box center [48, 52] width 80 height 22
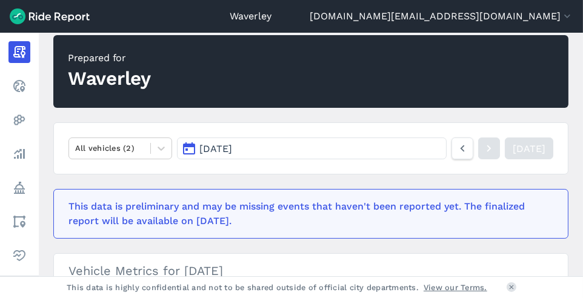
scroll to position [109, 0]
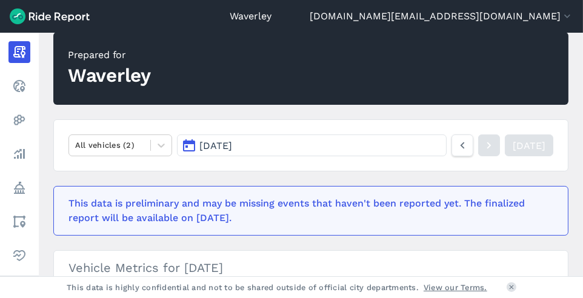
click at [189, 147] on button "[DATE]" at bounding box center [312, 145] width 270 height 22
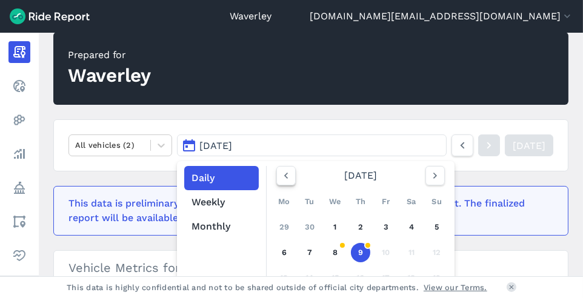
click at [287, 176] on icon "button" at bounding box center [286, 176] width 12 height 12
click at [285, 176] on use "button" at bounding box center [286, 176] width 4 height 6
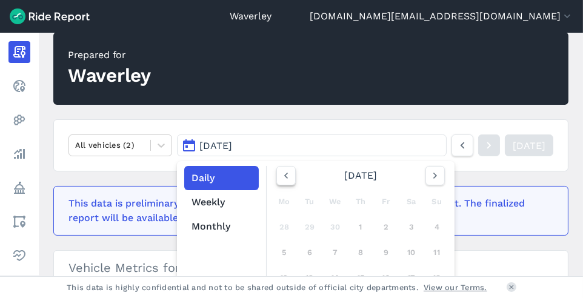
click at [285, 176] on use "button" at bounding box center [286, 176] width 4 height 6
click at [286, 177] on use "button" at bounding box center [286, 176] width 4 height 6
click at [337, 227] on link "1" at bounding box center [334, 226] width 19 height 19
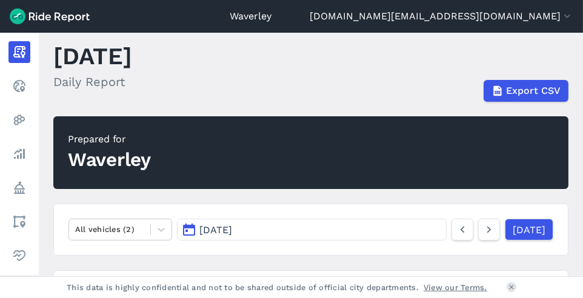
scroll to position [23, 0]
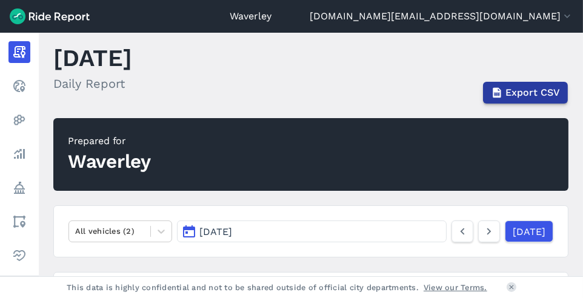
click at [541, 91] on span "Export CSV" at bounding box center [532, 92] width 55 height 15
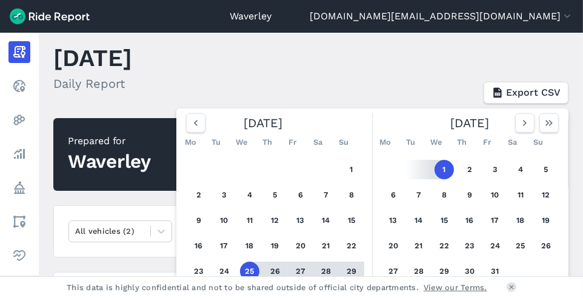
click at [440, 167] on button "1" at bounding box center [443, 169] width 19 height 19
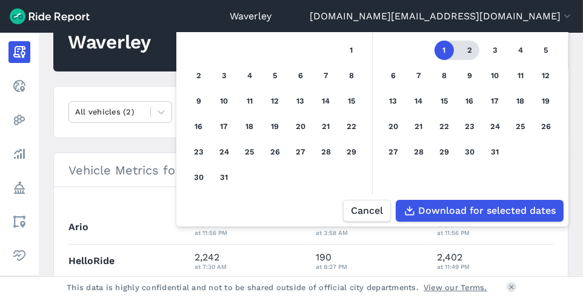
scroll to position [144, 0]
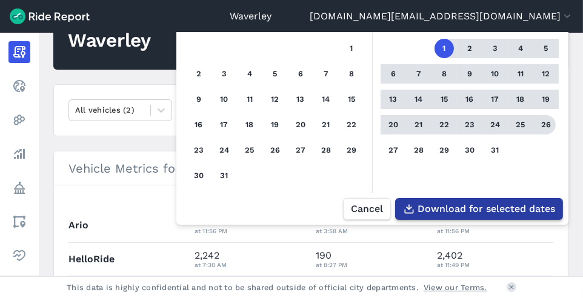
click at [483, 207] on span "Download for selected dates" at bounding box center [485, 209] width 137 height 15
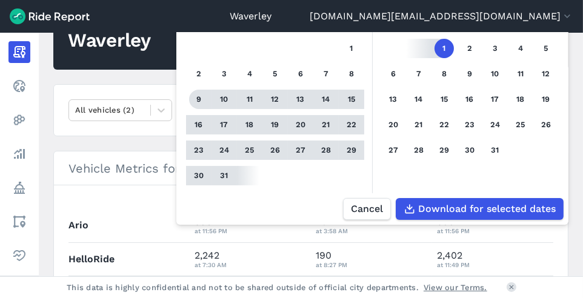
click at [207, 21] on header "[PERSON_NAME] [DOMAIN_NAME][EMAIL_ADDRESS][DOMAIN_NAME] Settings Terms Sign Out" at bounding box center [291, 16] width 583 height 33
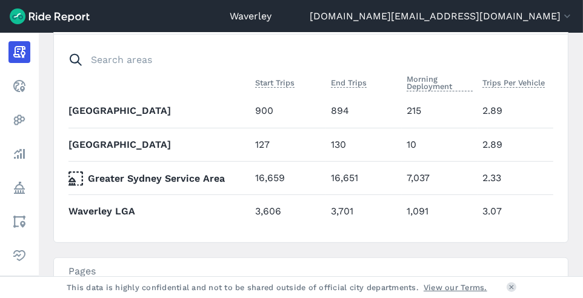
scroll to position [707, 0]
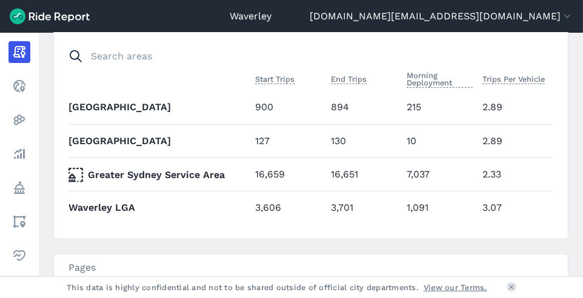
click at [130, 204] on th "Waverley LGA" at bounding box center [159, 207] width 182 height 33
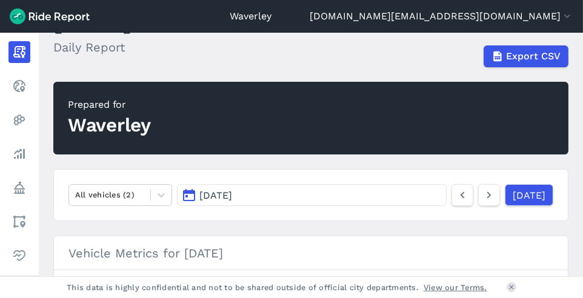
scroll to position [0, 0]
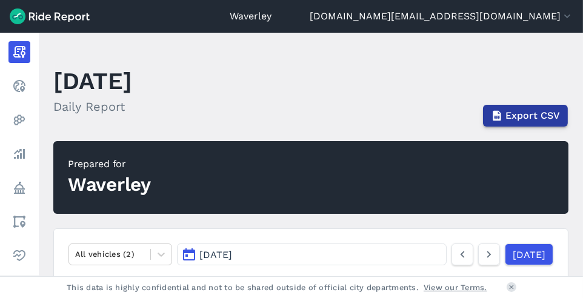
click at [534, 118] on span "Export CSV" at bounding box center [532, 115] width 55 height 15
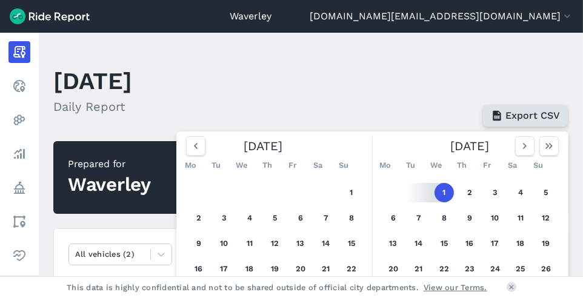
click at [540, 114] on span "Export CSV" at bounding box center [532, 115] width 55 height 15
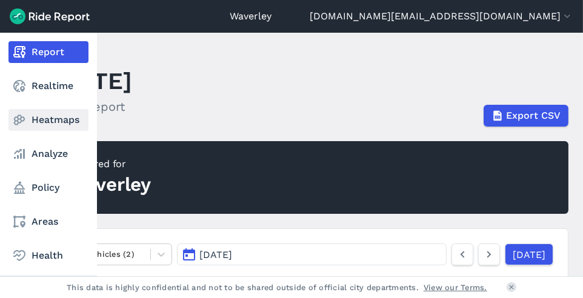
click at [60, 121] on link "Heatmaps" at bounding box center [48, 120] width 80 height 22
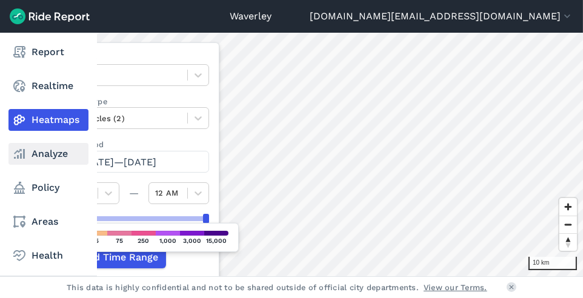
click at [55, 153] on link "Analyze" at bounding box center [48, 154] width 80 height 22
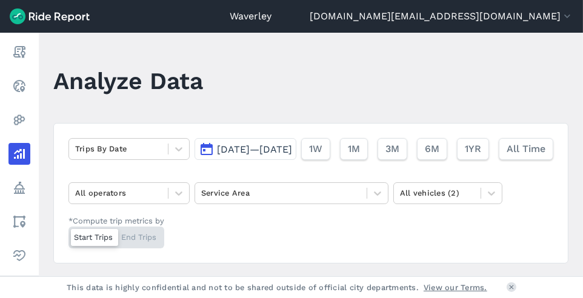
click at [194, 160] on button "[DATE]—[DATE]" at bounding box center [245, 149] width 102 height 22
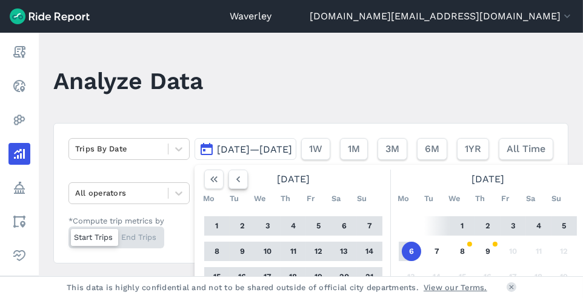
click at [236, 182] on use "button" at bounding box center [238, 179] width 4 height 6
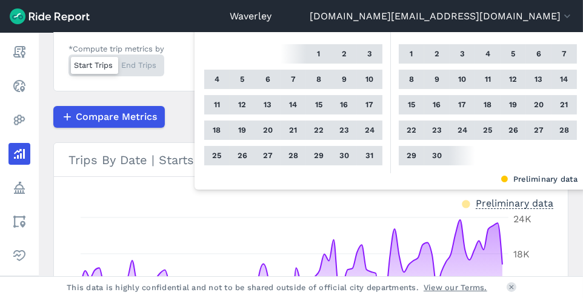
scroll to position [176, 0]
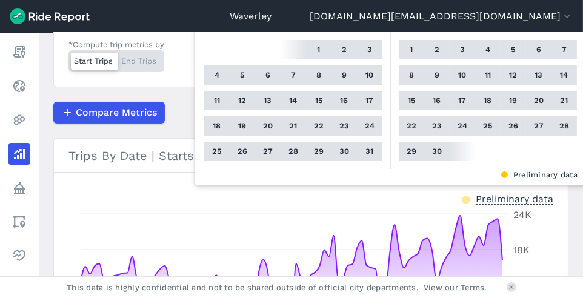
click at [360, 161] on button "31" at bounding box center [369, 151] width 19 height 19
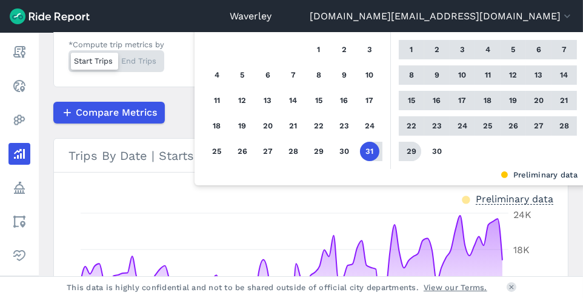
click at [402, 161] on button "29" at bounding box center [411, 151] width 19 height 19
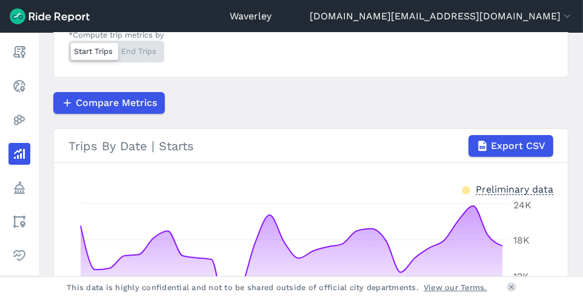
scroll to position [174, 0]
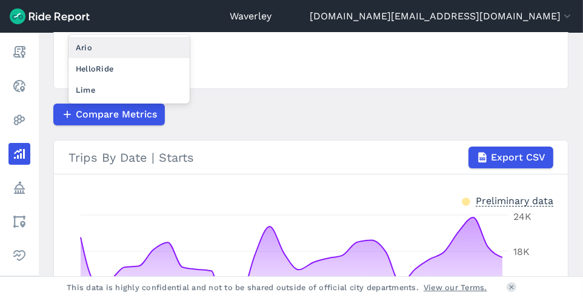
click at [178, 25] on icon at bounding box center [179, 19] width 12 height 12
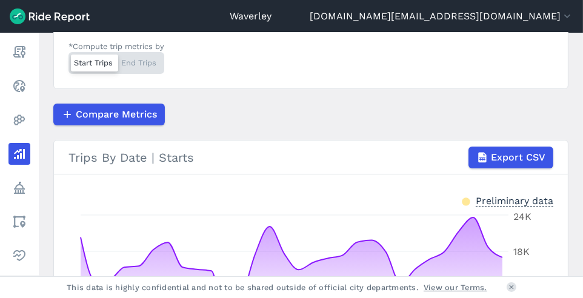
drag, startPoint x: 127, startPoint y: 65, endPoint x: 207, endPoint y: 61, distance: 80.1
click at [127, 25] on div at bounding box center [118, 19] width 87 height 14
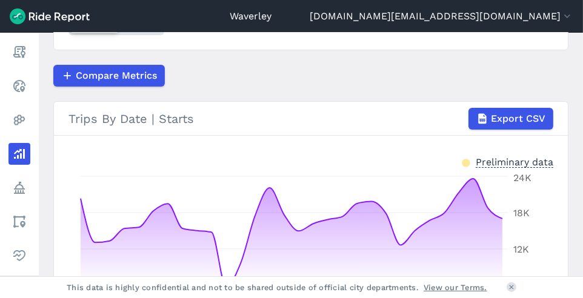
scroll to position [0, 0]
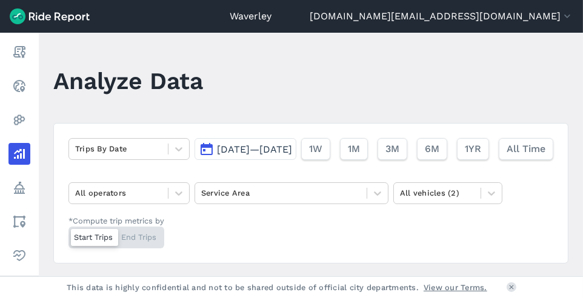
click at [271, 14] on link "Waverley" at bounding box center [251, 16] width 42 height 15
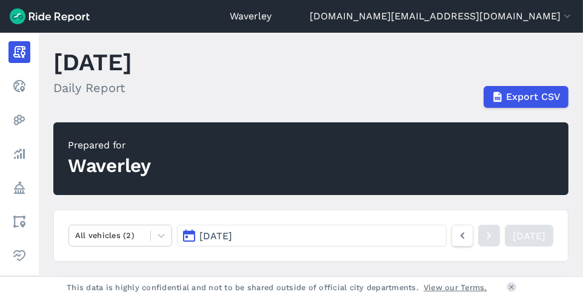
scroll to position [3, 0]
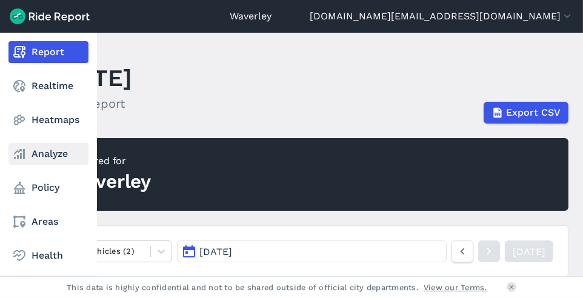
click at [21, 155] on use at bounding box center [19, 154] width 11 height 10
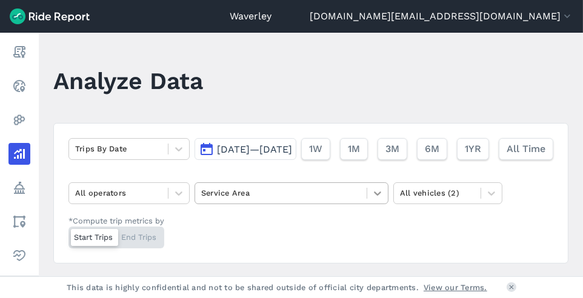
click at [377, 199] on icon at bounding box center [377, 193] width 12 height 12
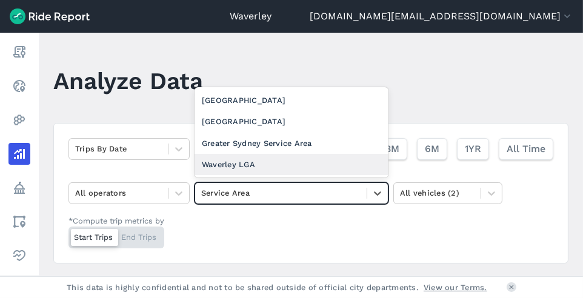
click at [274, 175] on div "Waverley LGA" at bounding box center [291, 164] width 194 height 21
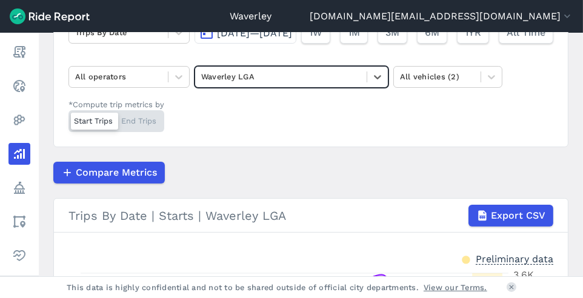
scroll to position [115, 0]
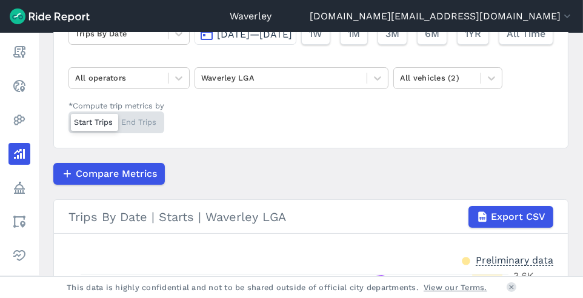
click at [194, 45] on button "[DATE]—[DATE]" at bounding box center [245, 34] width 102 height 22
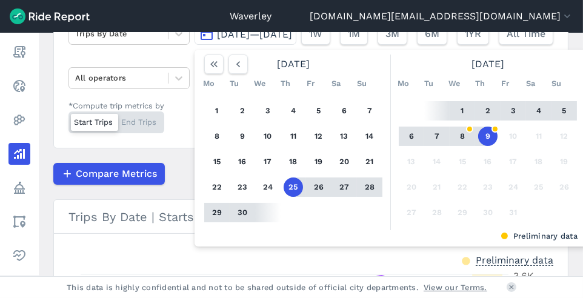
click at [233, 222] on button "30" at bounding box center [242, 212] width 19 height 19
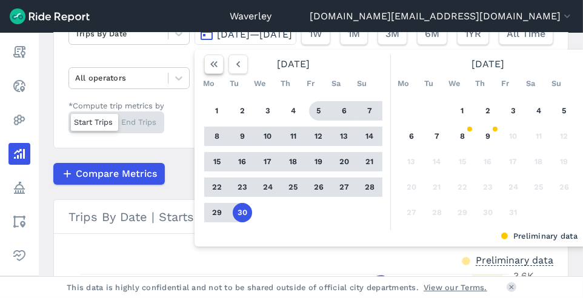
click at [208, 70] on icon "button" at bounding box center [214, 64] width 12 height 12
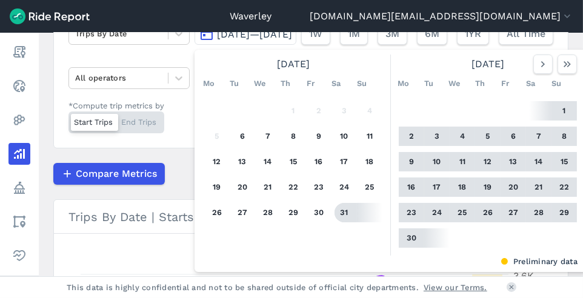
click at [334, 222] on button "31" at bounding box center [343, 212] width 19 height 19
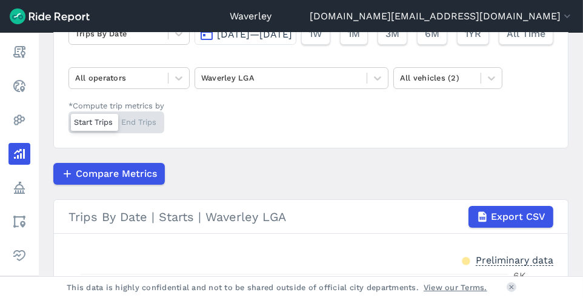
click at [194, 45] on button "[DATE]—[DATE]" at bounding box center [245, 34] width 102 height 22
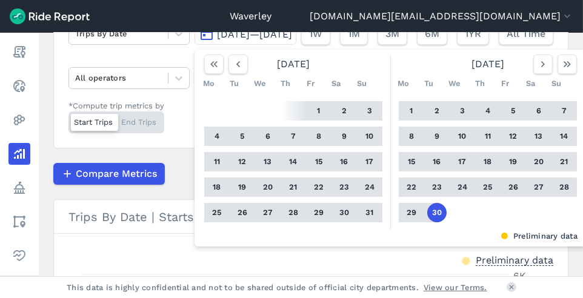
click at [360, 222] on button "31" at bounding box center [369, 212] width 19 height 19
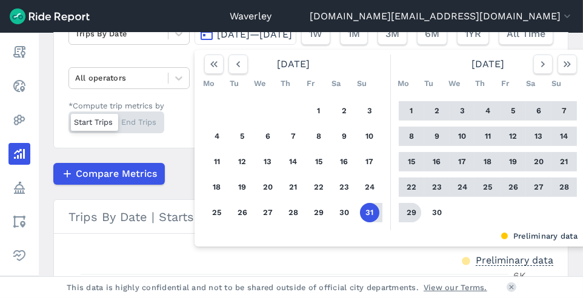
click at [402, 222] on button "29" at bounding box center [411, 212] width 19 height 19
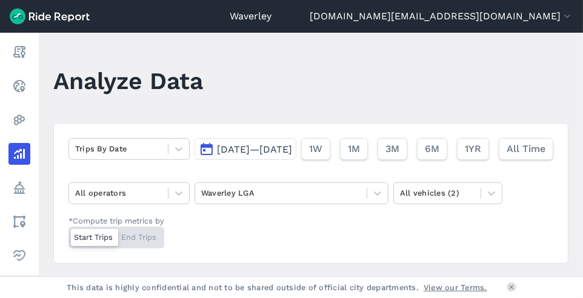
click at [151, 168] on div "Trips By Date [DATE]—[DATE] 1W 1M 3M 6M 1YR All Time All operators Waverley LGA…" at bounding box center [310, 193] width 515 height 141
click at [194, 160] on button "[DATE]—[DATE]" at bounding box center [245, 149] width 102 height 22
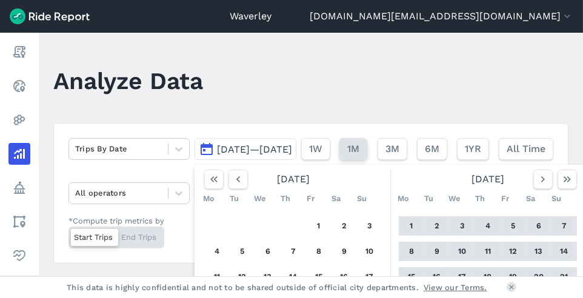
click at [347, 156] on span "1M" at bounding box center [353, 149] width 12 height 15
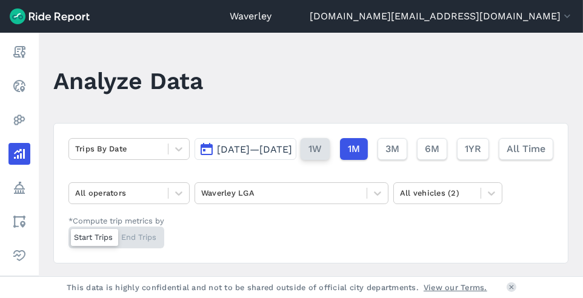
click at [308, 156] on span "1W" at bounding box center [314, 149] width 13 height 15
click at [194, 160] on button "[DATE]—[DATE]" at bounding box center [245, 149] width 102 height 22
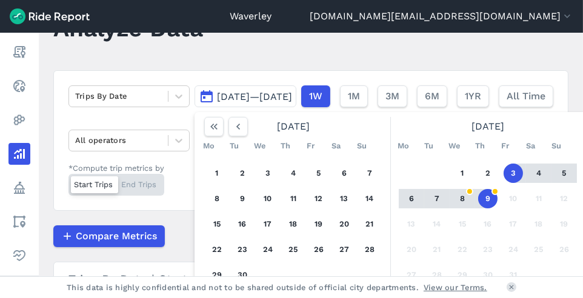
scroll to position [56, 0]
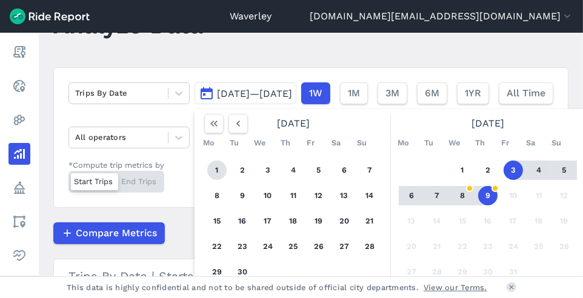
click at [207, 180] on button "1" at bounding box center [216, 170] width 19 height 19
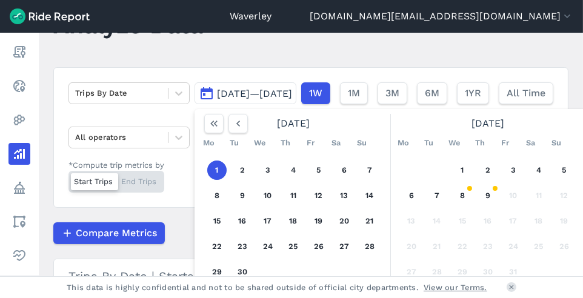
click at [207, 180] on button "1" at bounding box center [216, 170] width 19 height 19
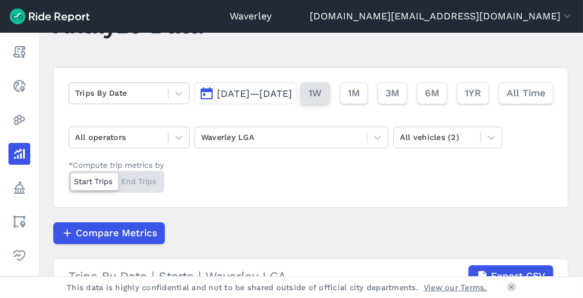
click at [308, 101] on span "1W" at bounding box center [314, 93] width 13 height 15
click at [339, 104] on button "1M" at bounding box center [353, 93] width 28 height 22
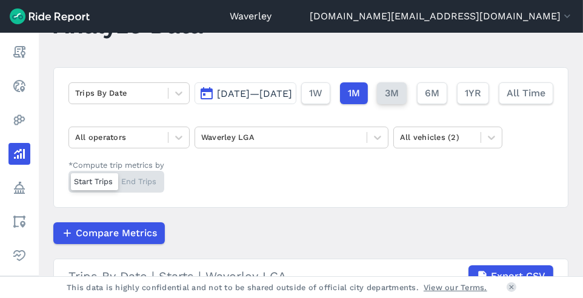
click at [385, 101] on span "3M" at bounding box center [392, 93] width 14 height 15
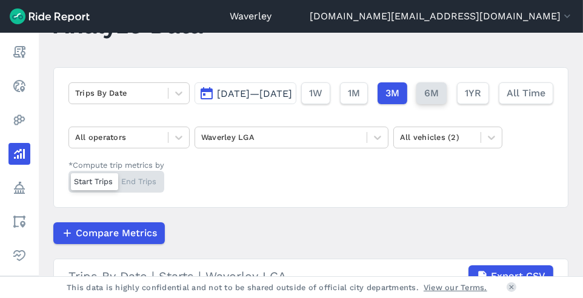
click at [424, 101] on span "6M" at bounding box center [431, 93] width 15 height 15
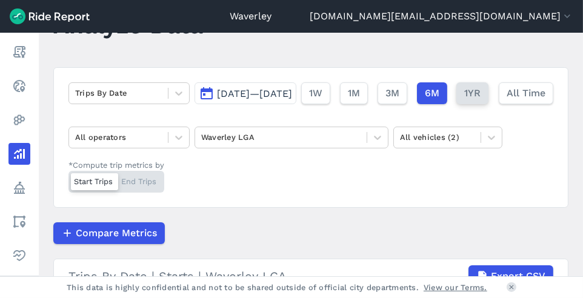
click at [464, 101] on span "1YR" at bounding box center [472, 93] width 16 height 15
click at [194, 104] on button "[DATE]—[DATE]" at bounding box center [245, 93] width 102 height 22
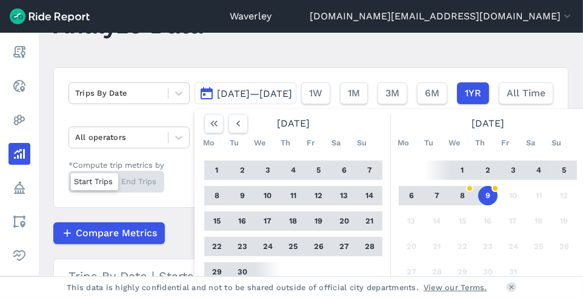
click at [207, 180] on button "1" at bounding box center [216, 170] width 19 height 19
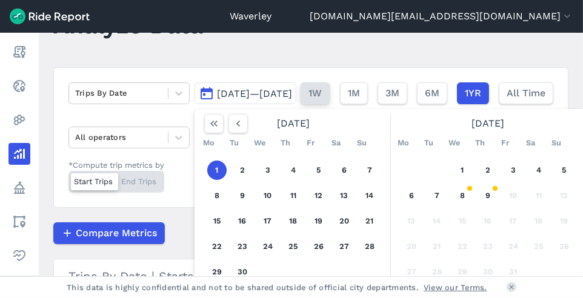
click at [308, 101] on span "1W" at bounding box center [314, 93] width 13 height 15
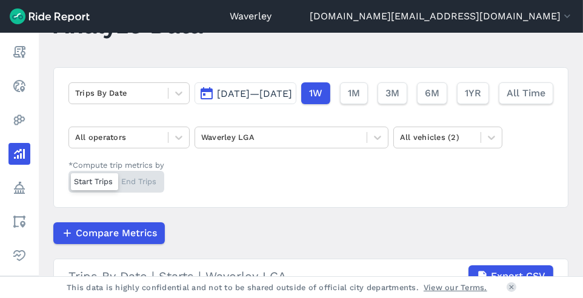
click at [194, 104] on button "[DATE]—[DATE]" at bounding box center [245, 93] width 102 height 22
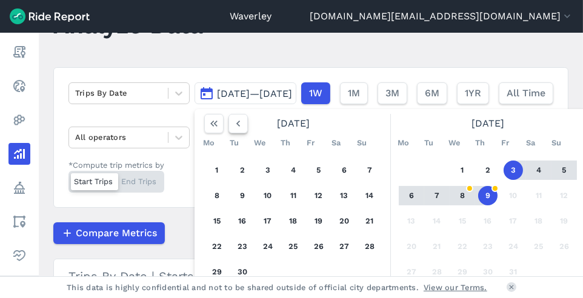
click at [232, 130] on icon "button" at bounding box center [238, 124] width 12 height 12
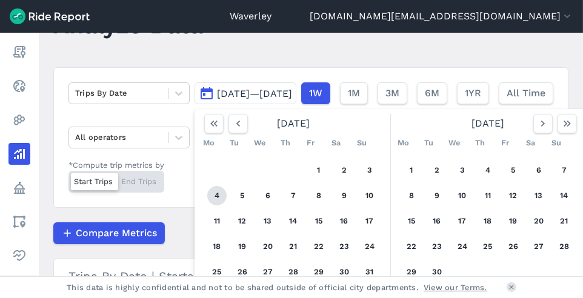
click at [207, 205] on button "4" at bounding box center [216, 195] width 19 height 19
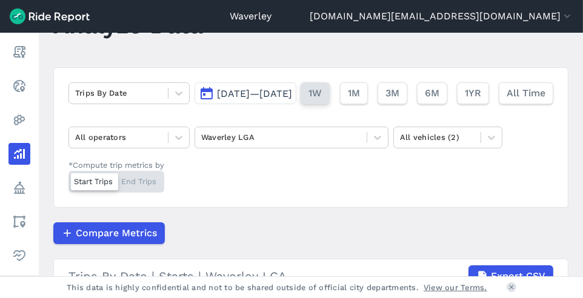
click at [308, 101] on span "1W" at bounding box center [314, 93] width 13 height 15
click at [347, 101] on span "1M" at bounding box center [353, 93] width 12 height 15
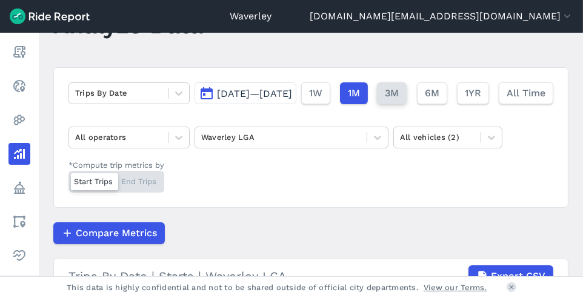
click at [385, 101] on span "3M" at bounding box center [392, 93] width 14 height 15
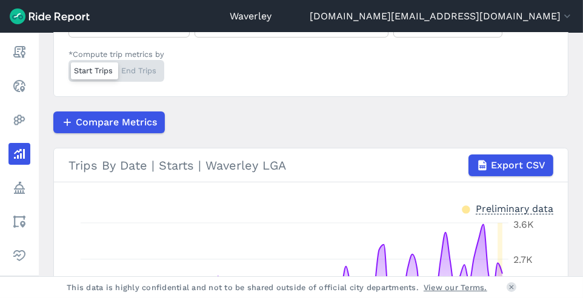
scroll to position [168, 0]
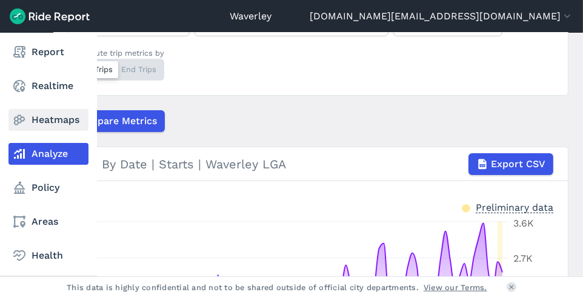
click at [45, 117] on link "Heatmaps" at bounding box center [48, 120] width 80 height 22
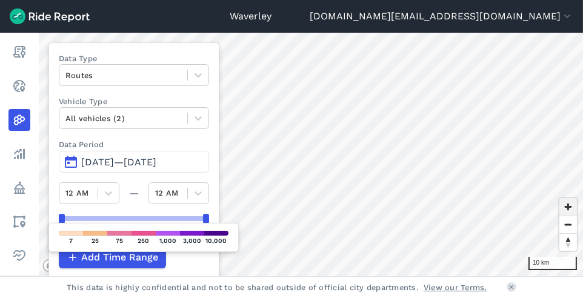
click at [569, 207] on span "Zoom in" at bounding box center [568, 207] width 18 height 18
click at [567, 209] on span "Zoom in" at bounding box center [568, 207] width 18 height 18
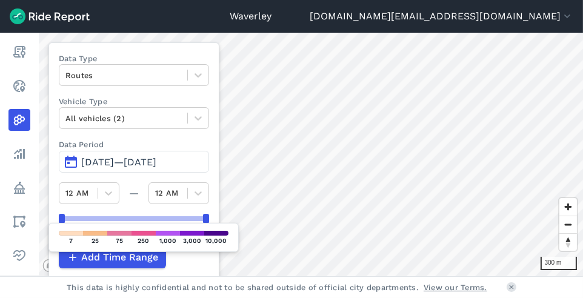
click at [271, 18] on link "Waverley" at bounding box center [251, 16] width 42 height 15
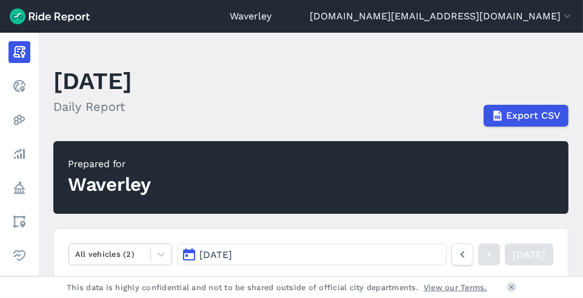
click at [271, 18] on link "Waverley" at bounding box center [251, 16] width 42 height 15
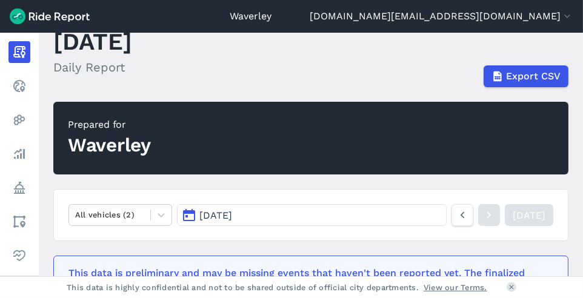
scroll to position [27, 0]
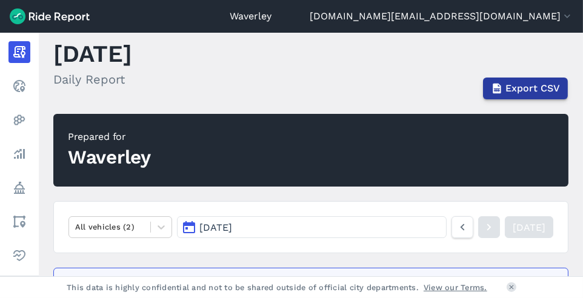
click at [540, 87] on span "Export CSV" at bounding box center [532, 88] width 55 height 15
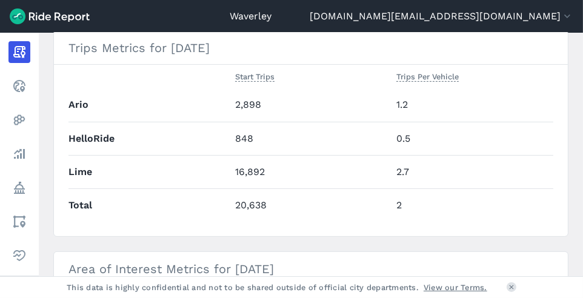
scroll to position [521, 0]
